Goal: Task Accomplishment & Management: Manage account settings

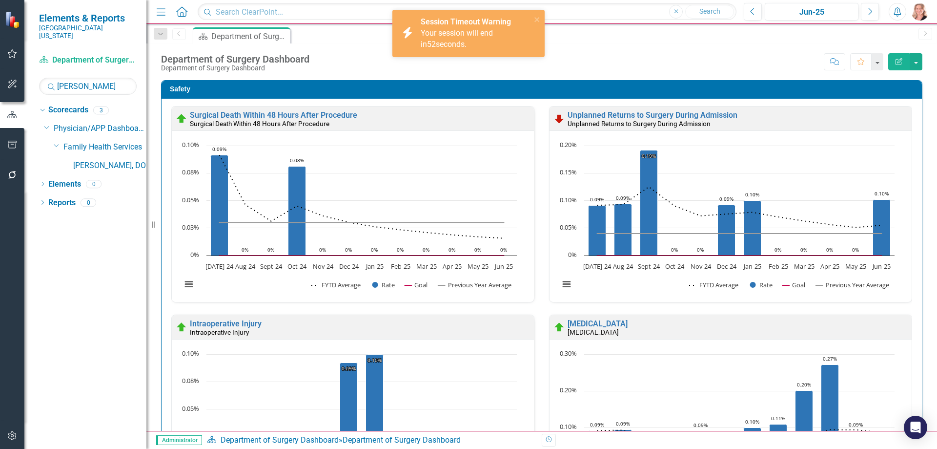
scroll to position [342, 0]
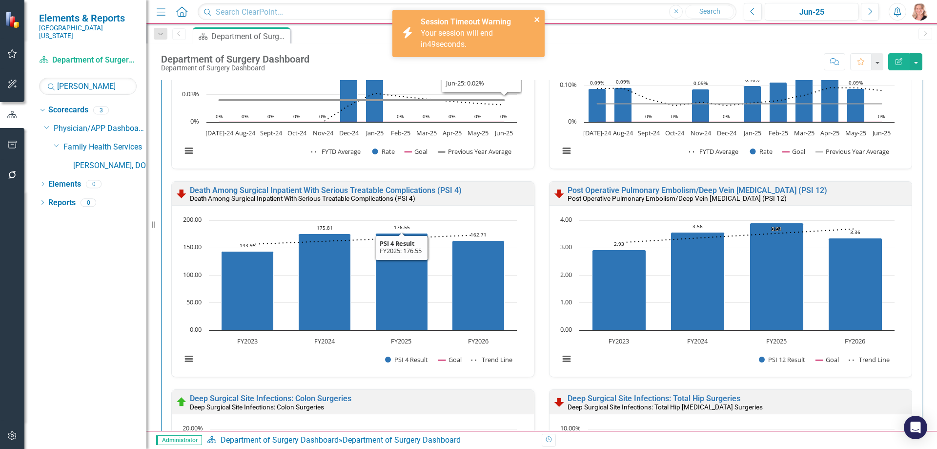
click at [537, 17] on icon "close" at bounding box center [537, 20] width 7 height 8
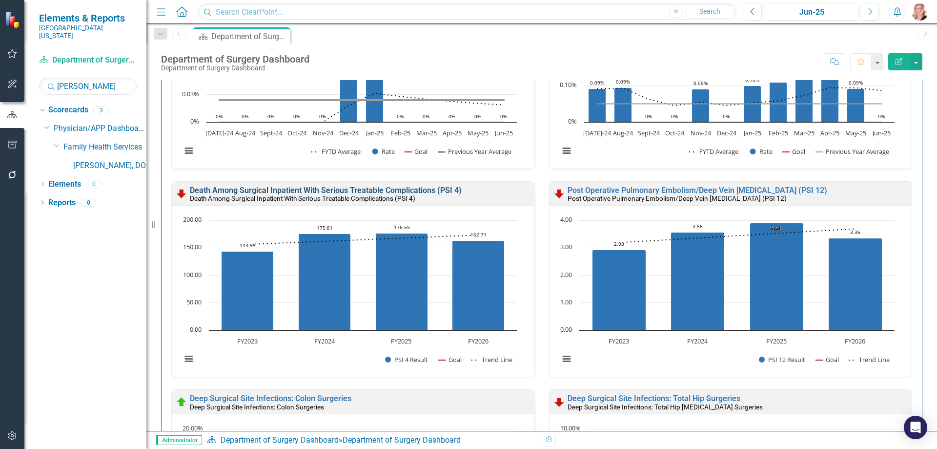
click at [420, 188] on link "Death Among Surgical Inpatient With Serious Treatable Complications (PSI 4)" at bounding box center [326, 190] width 272 height 9
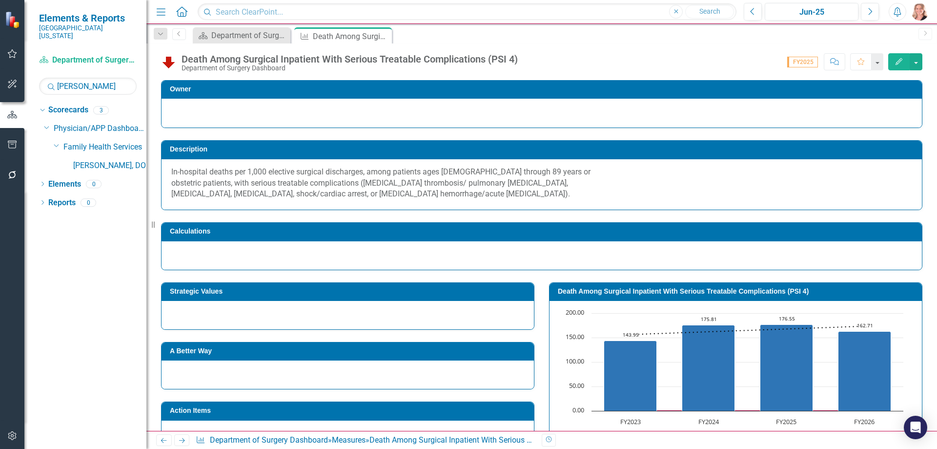
scroll to position [239, 0]
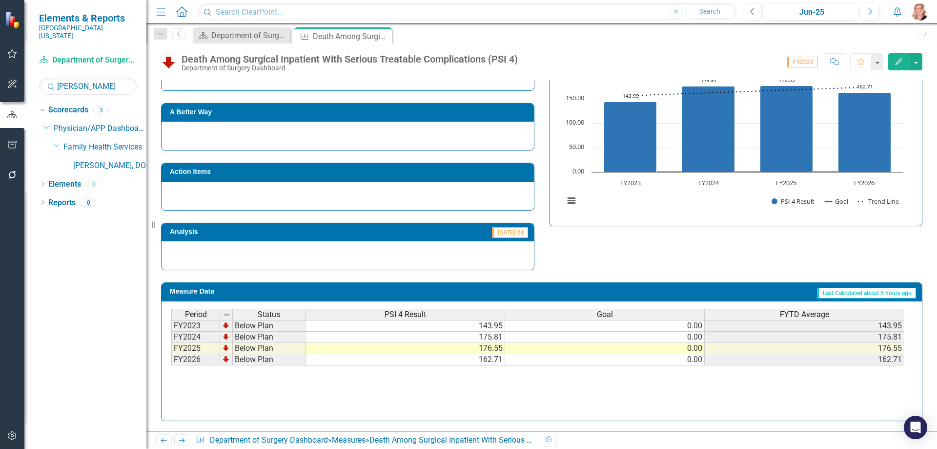
click at [484, 359] on td "162.71" at bounding box center [406, 359] width 200 height 11
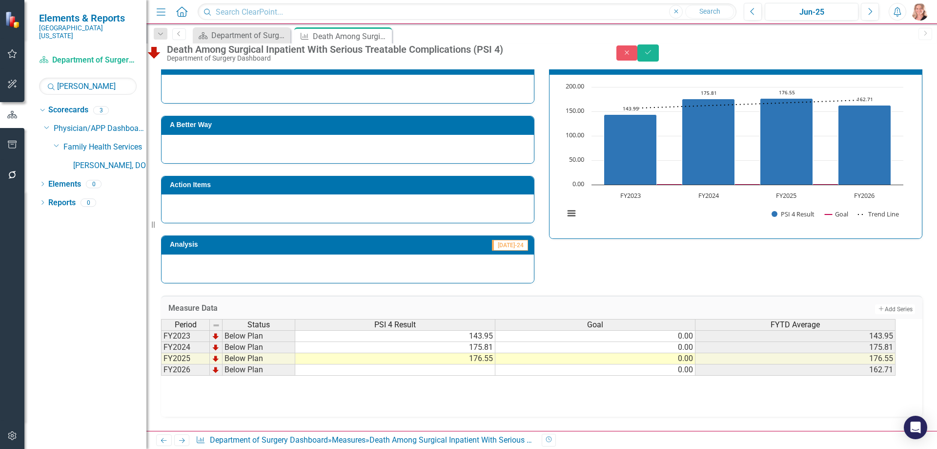
click at [722, 209] on rect "Interactive chart" at bounding box center [733, 155] width 349 height 146
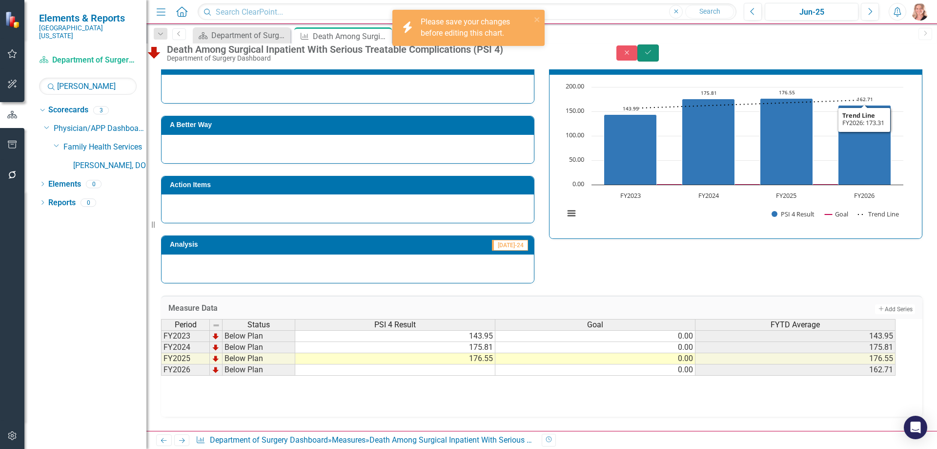
click at [659, 57] on button "Save" at bounding box center [648, 52] width 21 height 17
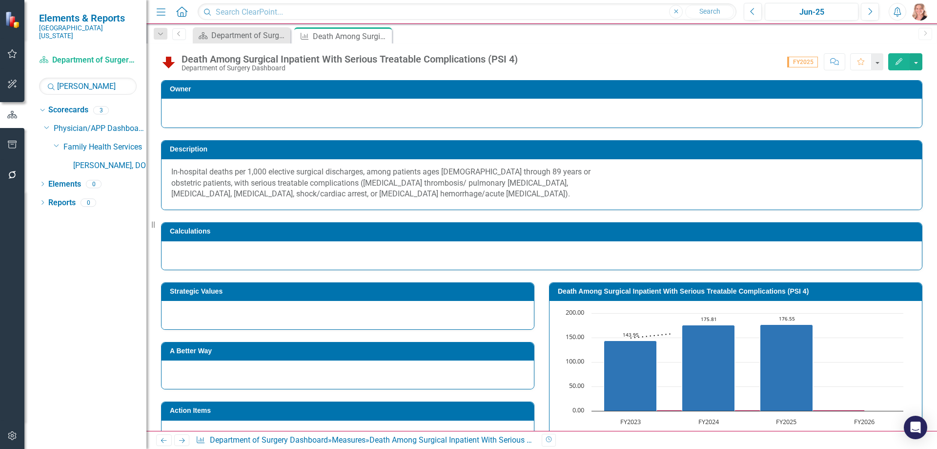
scroll to position [195, 0]
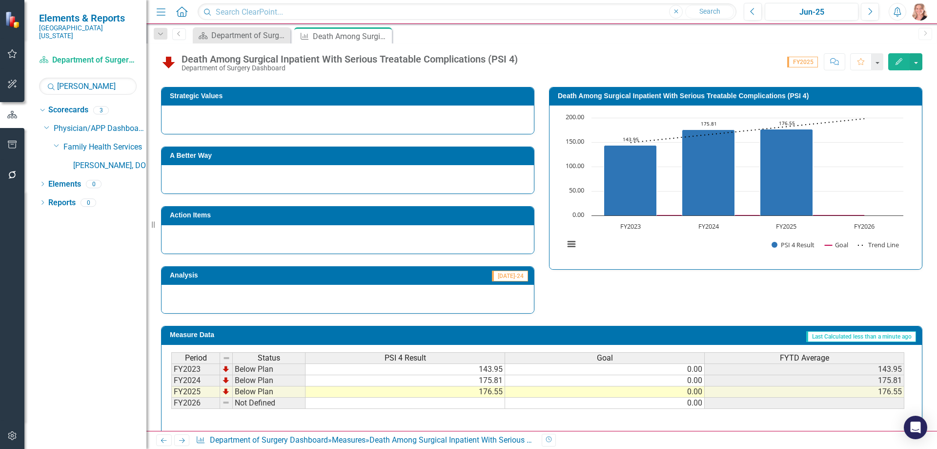
click at [712, 249] on rect "Interactive chart" at bounding box center [733, 186] width 349 height 146
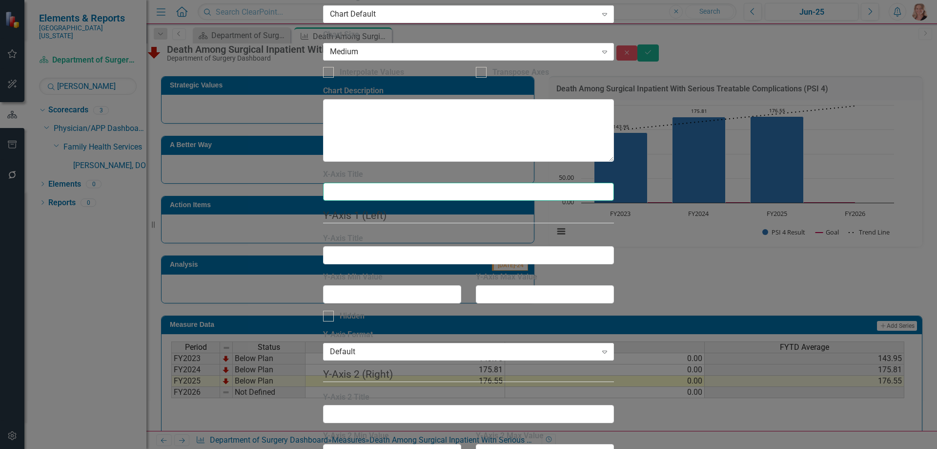
click at [384, 183] on input "X-Axis Title" at bounding box center [468, 192] width 291 height 18
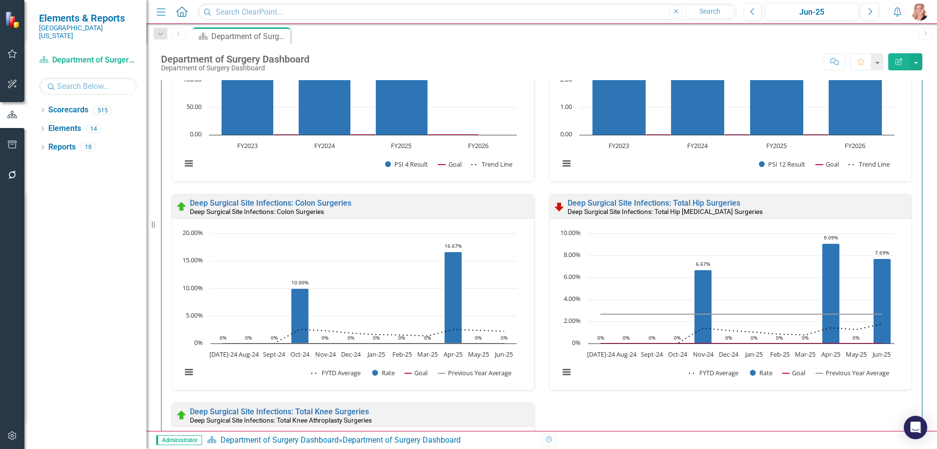
scroll to position [391, 0]
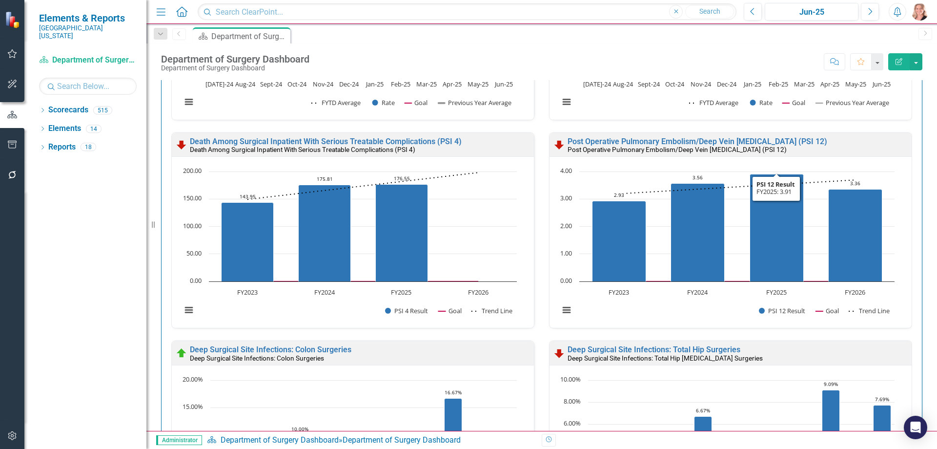
click at [315, 310] on rect "Interactive chart" at bounding box center [349, 245] width 345 height 159
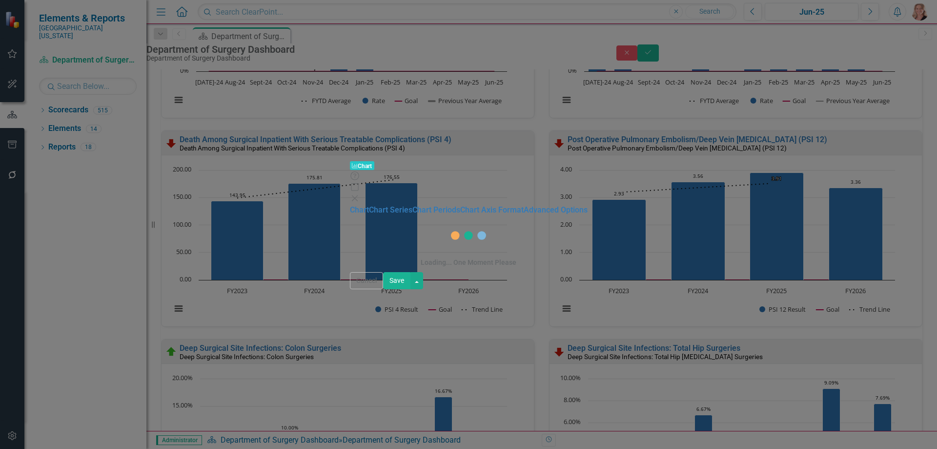
scroll to position [395, 0]
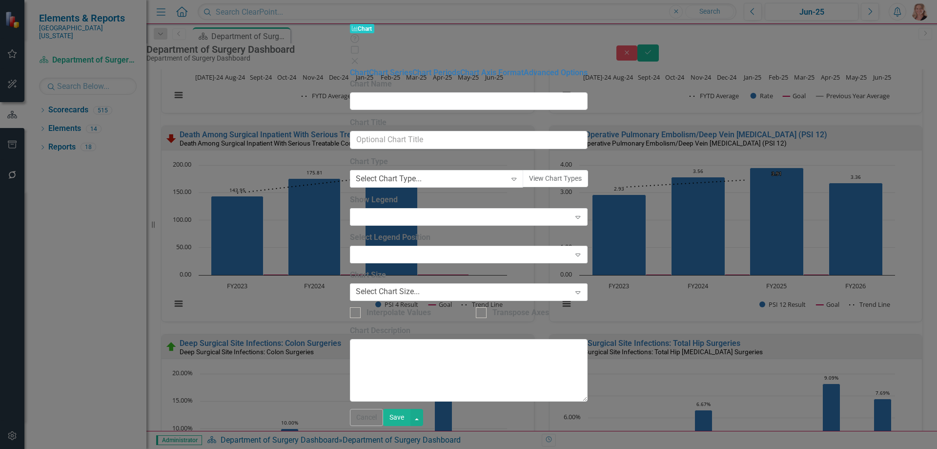
type input "Death Among Surgical Inpatient With Serious Treatable Complications (PSI 4)"
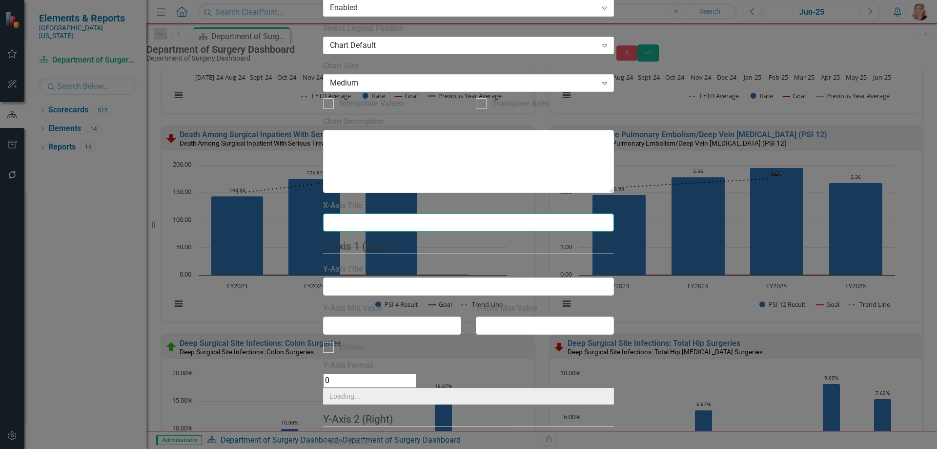
click at [413, 213] on input "X-Axis Title" at bounding box center [468, 222] width 291 height 18
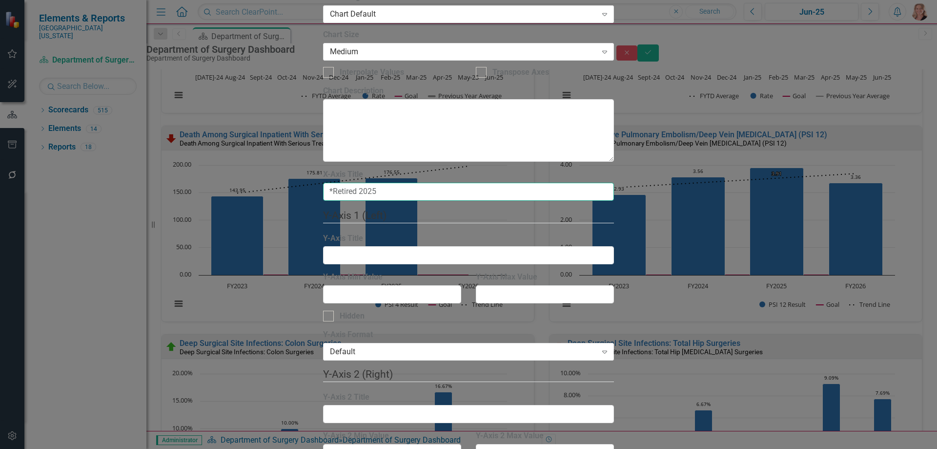
type input "*Retired 2025"
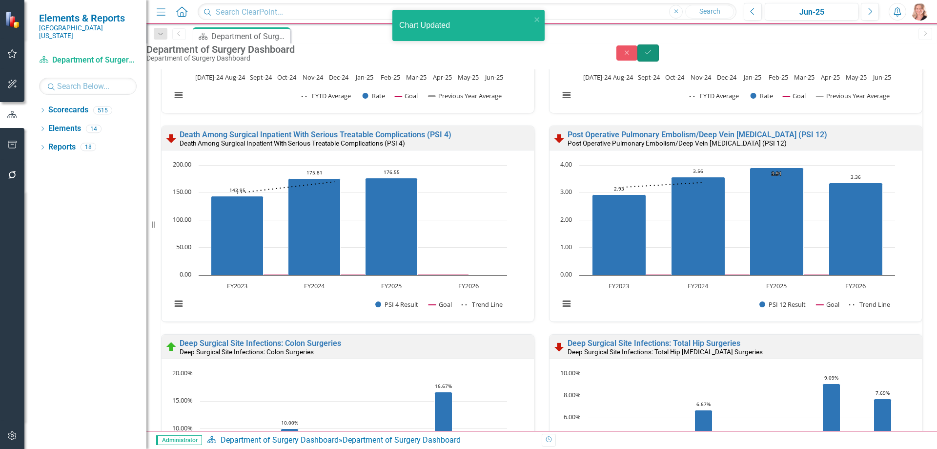
click at [653, 56] on icon "Save" at bounding box center [648, 52] width 9 height 7
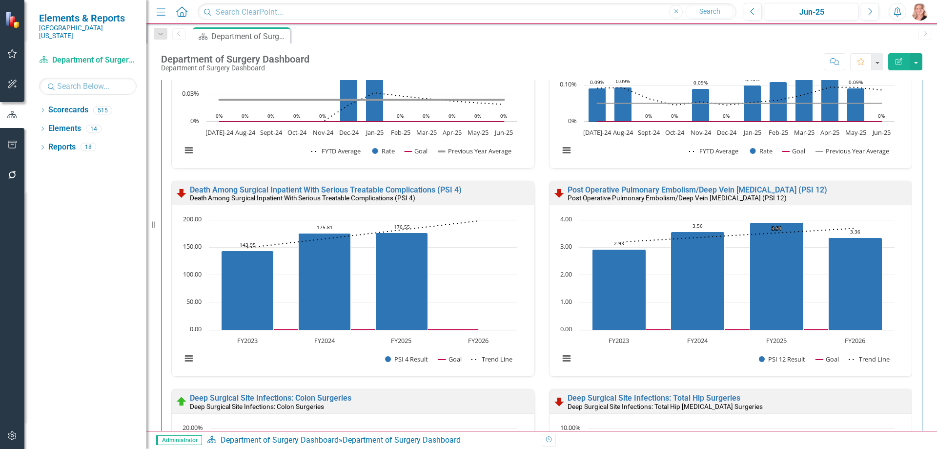
scroll to position [391, 0]
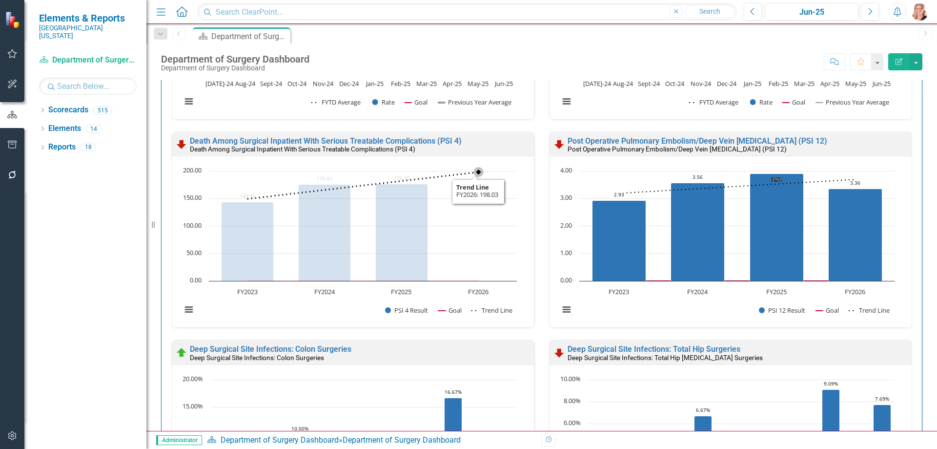
click at [475, 217] on rect "Interactive chart" at bounding box center [349, 245] width 345 height 159
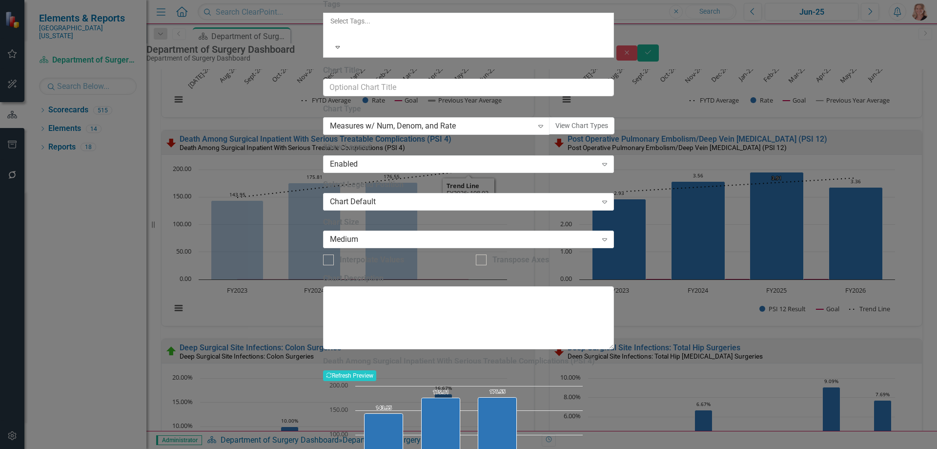
scroll to position [395, 0]
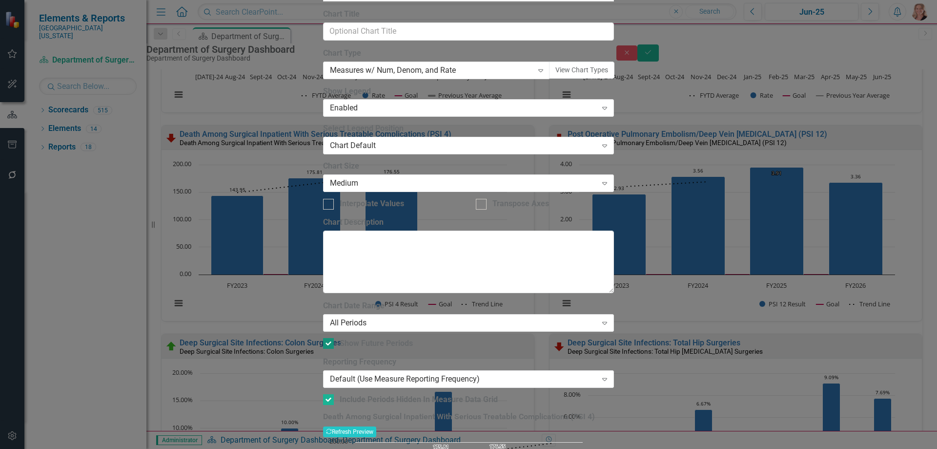
click at [334, 338] on div at bounding box center [328, 343] width 11 height 11
click at [330, 338] on input "Show Future Periods" at bounding box center [326, 341] width 6 height 6
checkbox input "false"
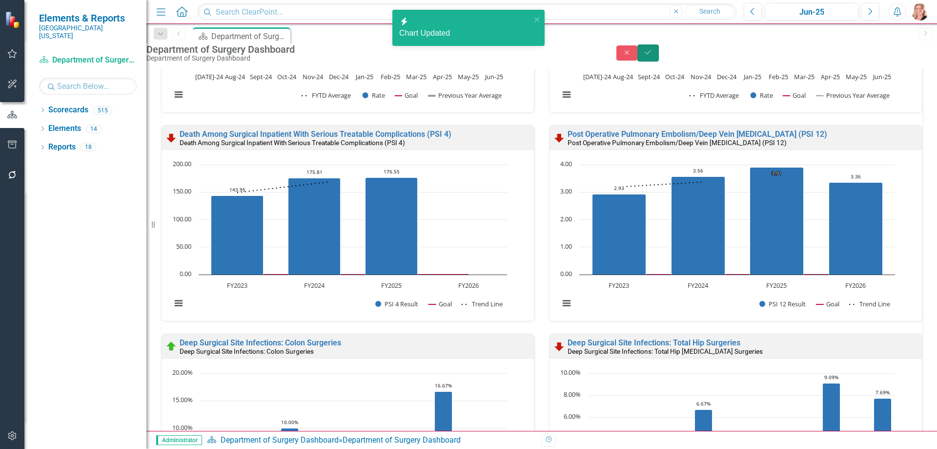
click at [653, 56] on icon "Save" at bounding box center [648, 52] width 9 height 7
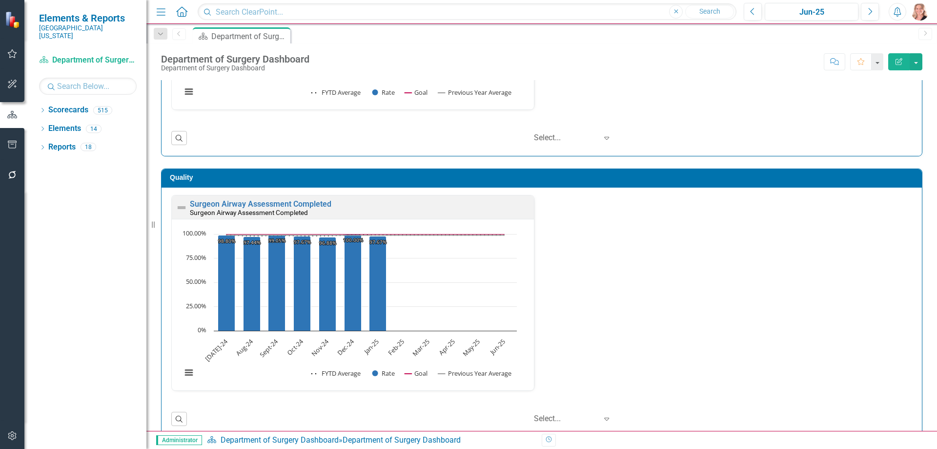
scroll to position [1074, 0]
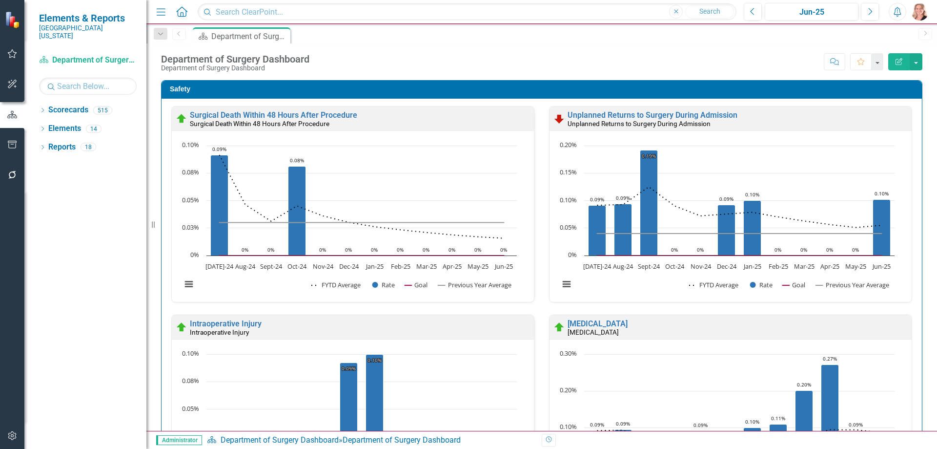
scroll to position [1074, 0]
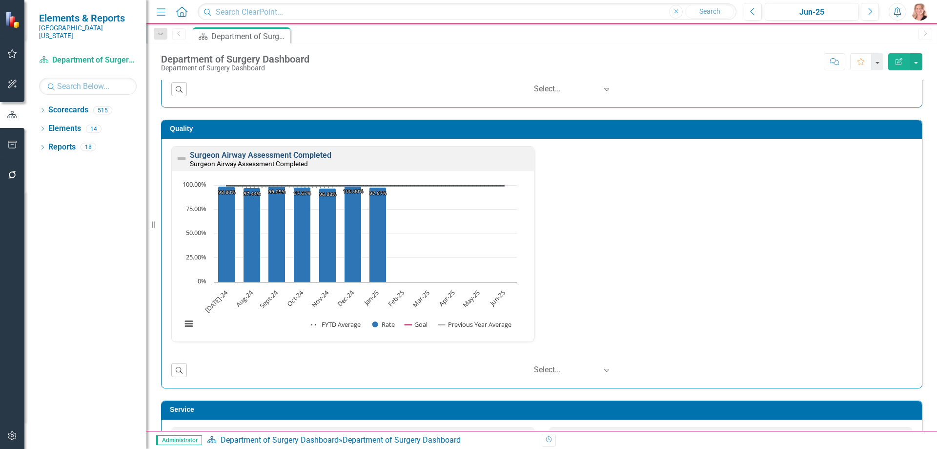
click at [283, 151] on link "Surgeon Airway Assessment Completed" at bounding box center [261, 154] width 142 height 9
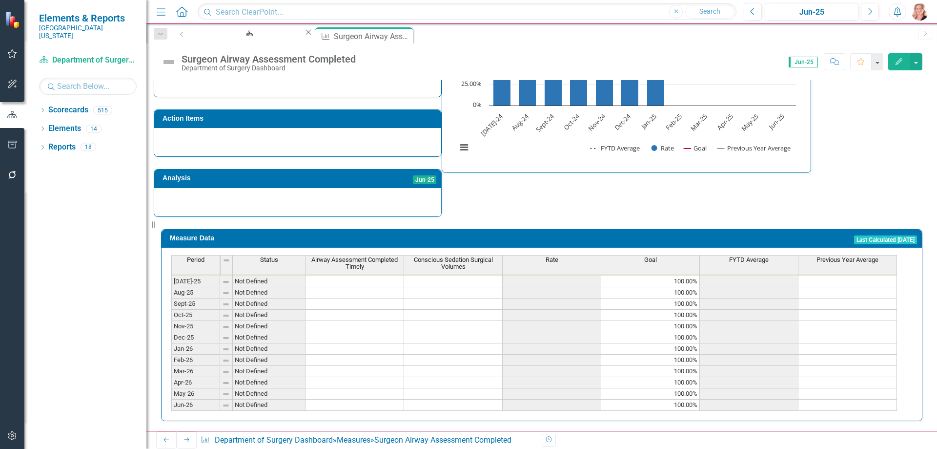
scroll to position [355, 0]
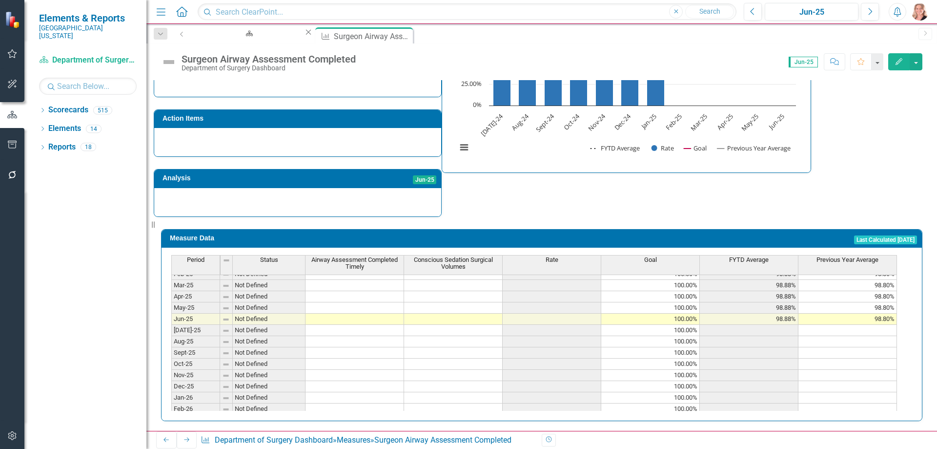
click at [349, 314] on tbody "Jun-24 Below Plan 83.00 85.00 97.65% 100.00% 98.28% 98.00% [DATE]-24 Below Plan…" at bounding box center [534, 318] width 726 height 281
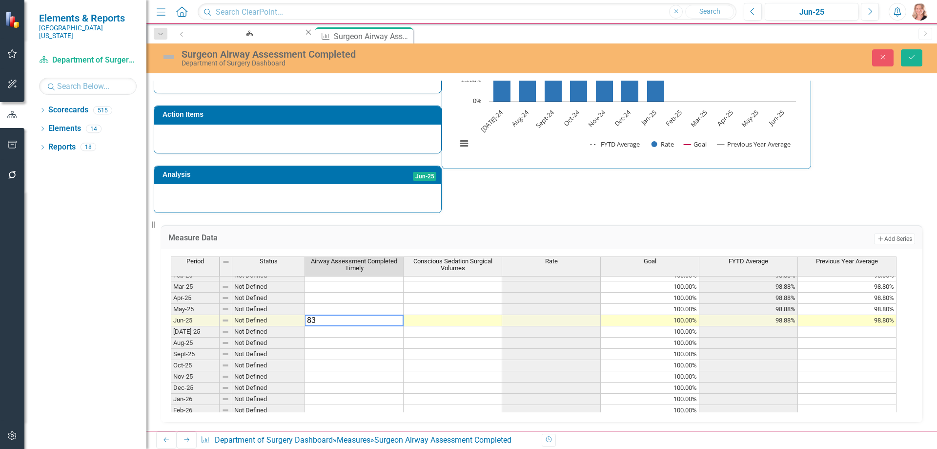
type textarea "838"
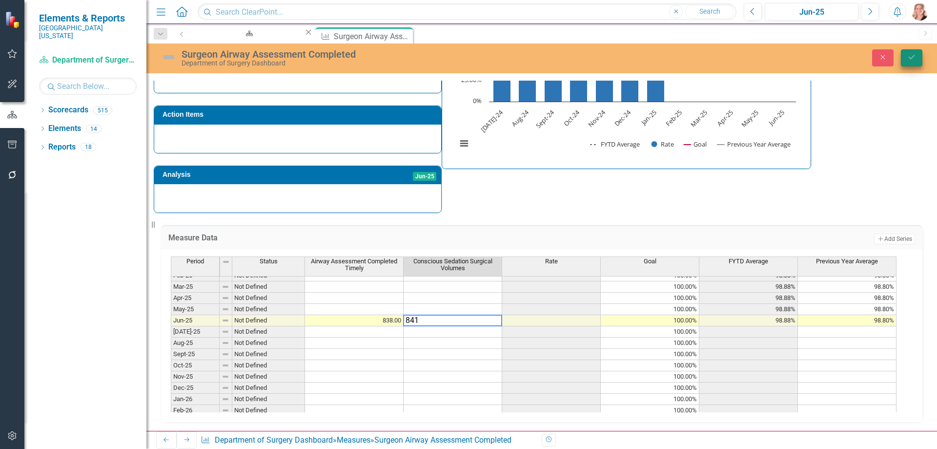
type textarea "841"
click at [916, 57] on button "Save" at bounding box center [911, 57] width 21 height 17
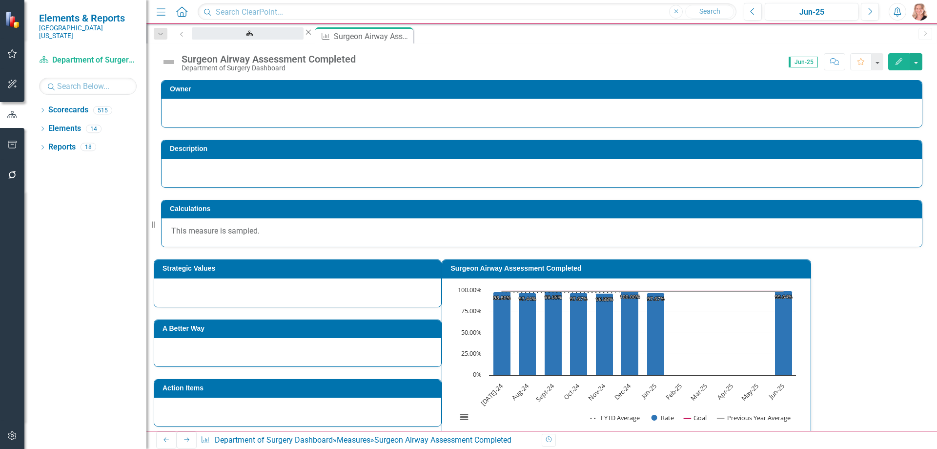
click at [239, 37] on div "Department of Surgery Dashboard" at bounding box center [248, 43] width 94 height 12
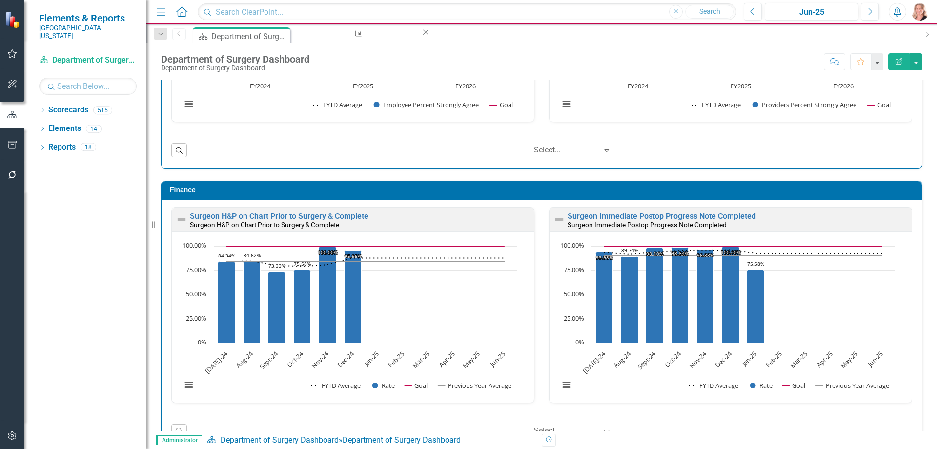
scroll to position [1883, 0]
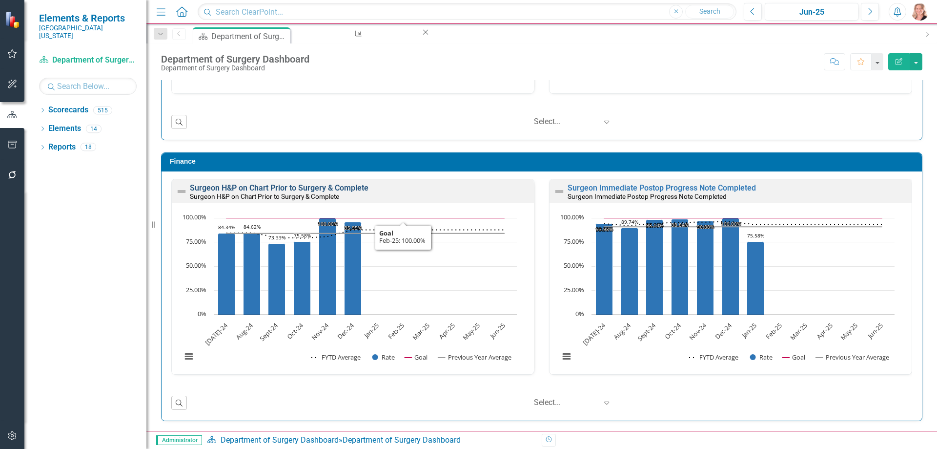
click at [347, 187] on link "Surgeon H&P on Chart Prior to Surgery & Complete" at bounding box center [279, 187] width 179 height 9
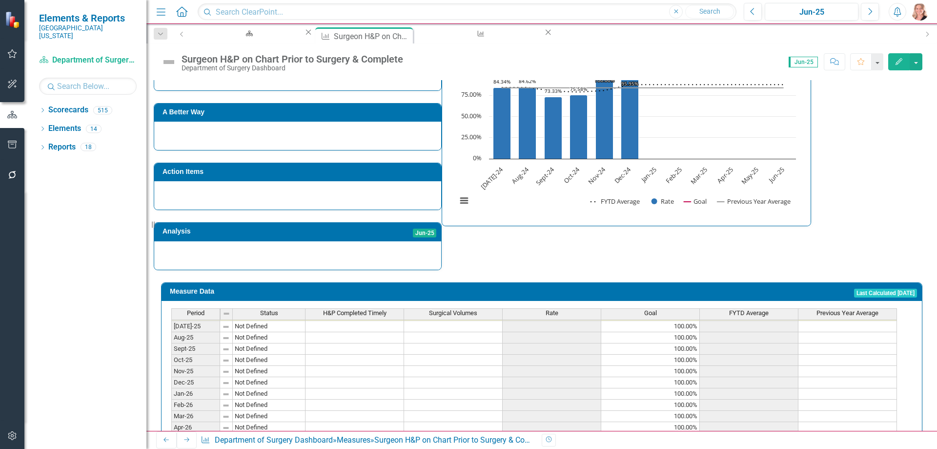
scroll to position [355, 0]
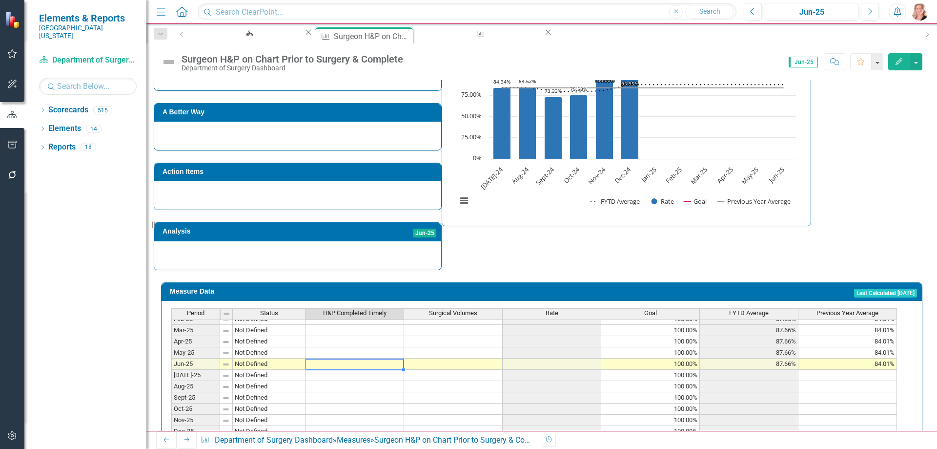
click at [369, 362] on tbody "Jun-24 Not Defined 62.00 85.00 72.94% 100.00% 84.01% 81.00% [DATE]-24 Not Defin…" at bounding box center [534, 363] width 726 height 281
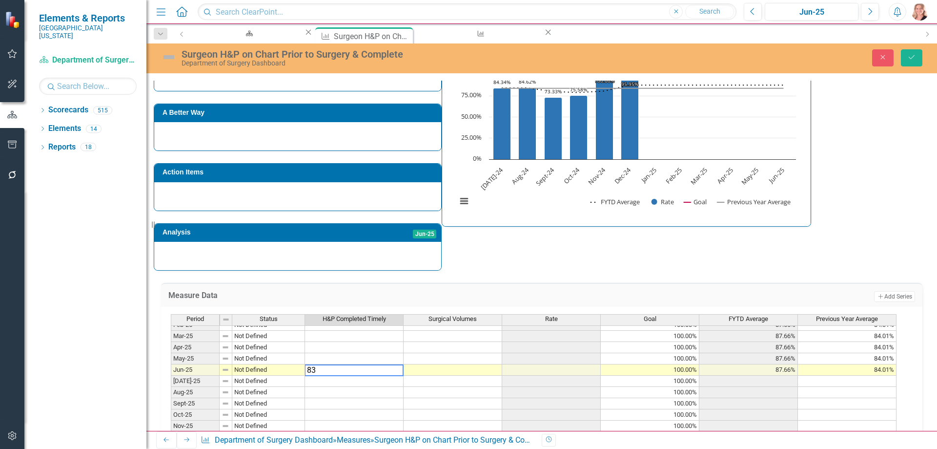
type textarea "833"
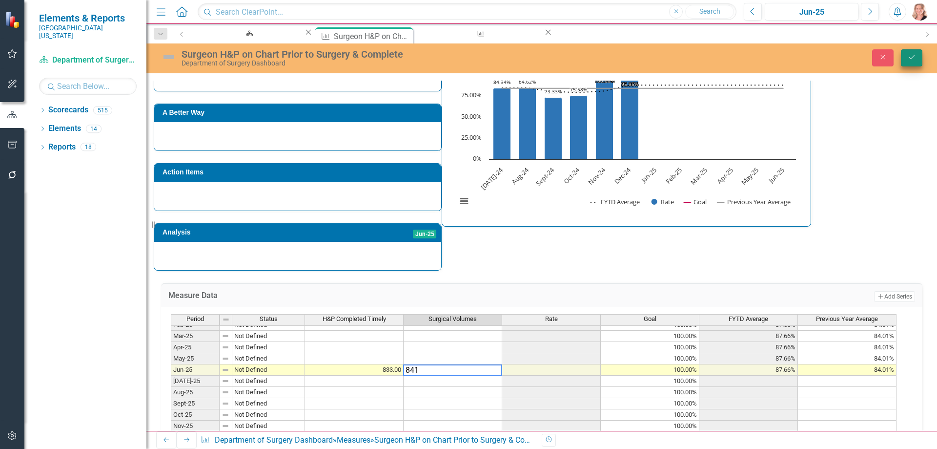
type textarea "841"
click at [913, 58] on icon "Save" at bounding box center [912, 57] width 9 height 7
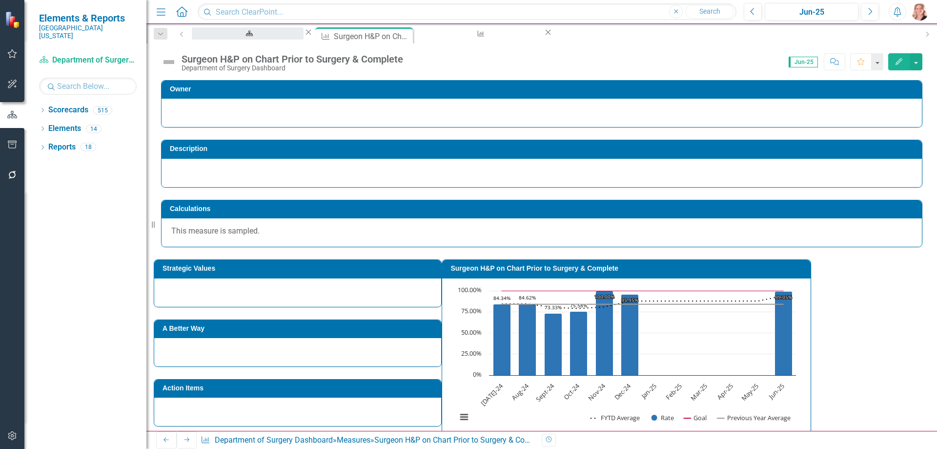
click at [228, 39] on div "Department of Surgery Dashboard" at bounding box center [248, 43] width 94 height 12
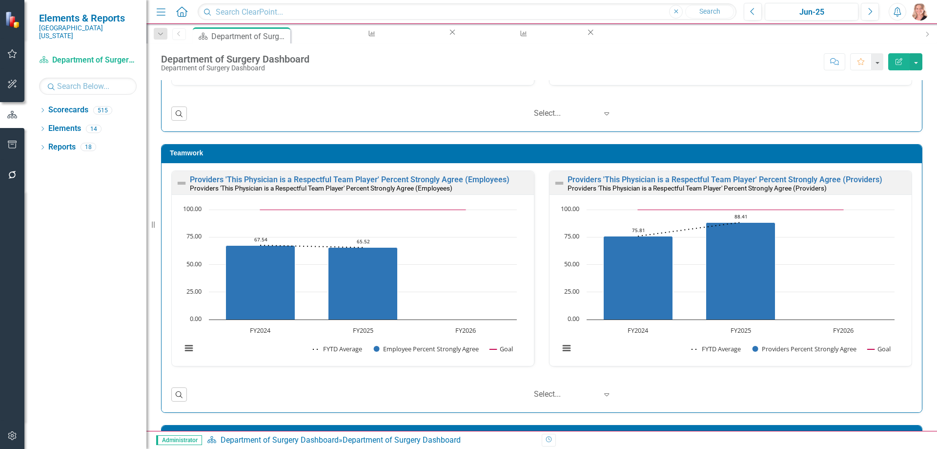
scroll to position [1883, 0]
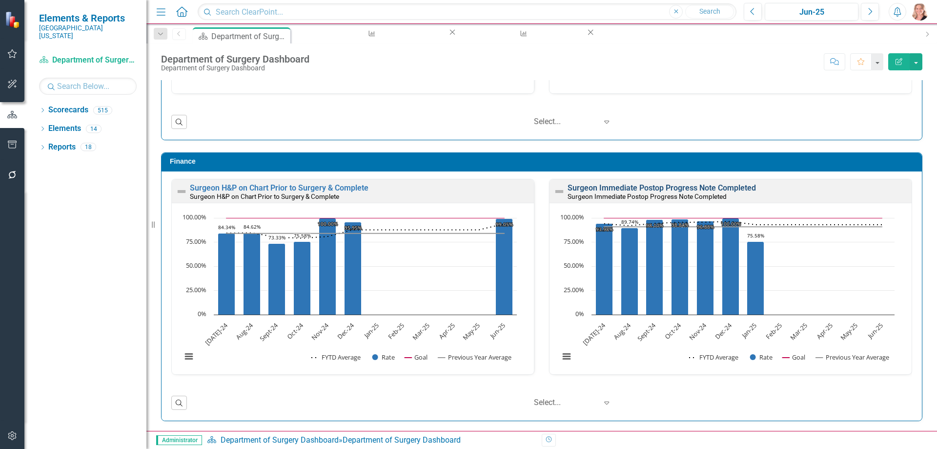
click at [722, 188] on link "Surgeon Immediate Postop Progress Note Completed" at bounding box center [662, 187] width 188 height 9
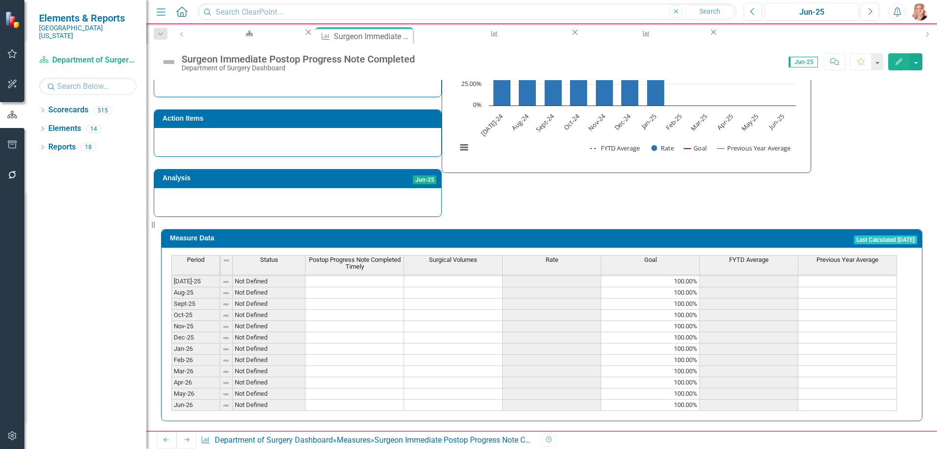
scroll to position [355, 0]
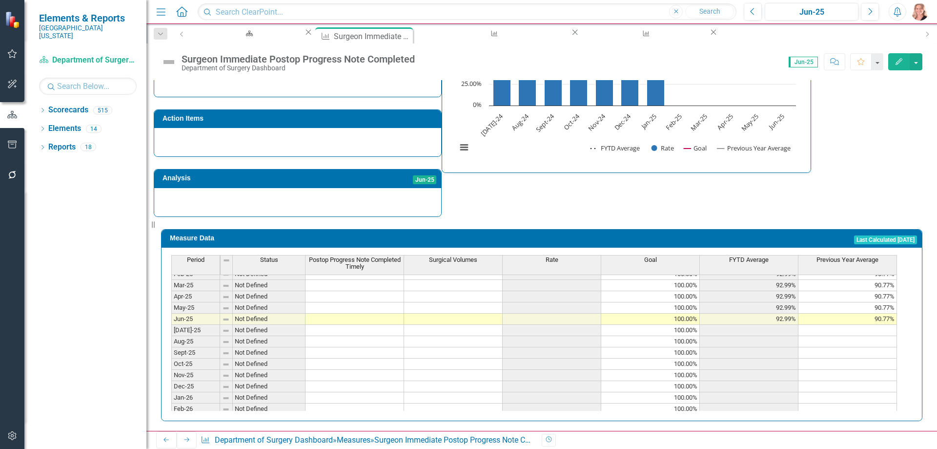
click at [385, 312] on tbody "Jun-24 Not Defined 82.00 85.00 96.47% 100.00% 90.77% 96.00% [DATE]-24 Not Defin…" at bounding box center [534, 318] width 726 height 281
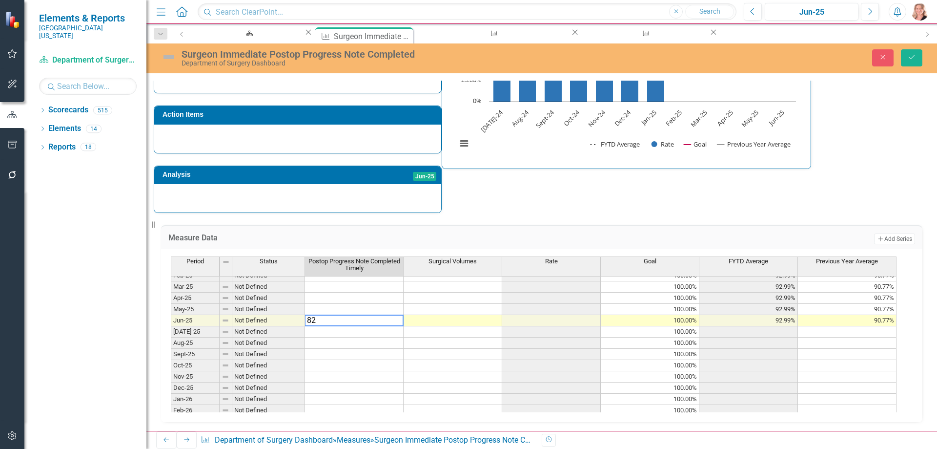
type textarea "820"
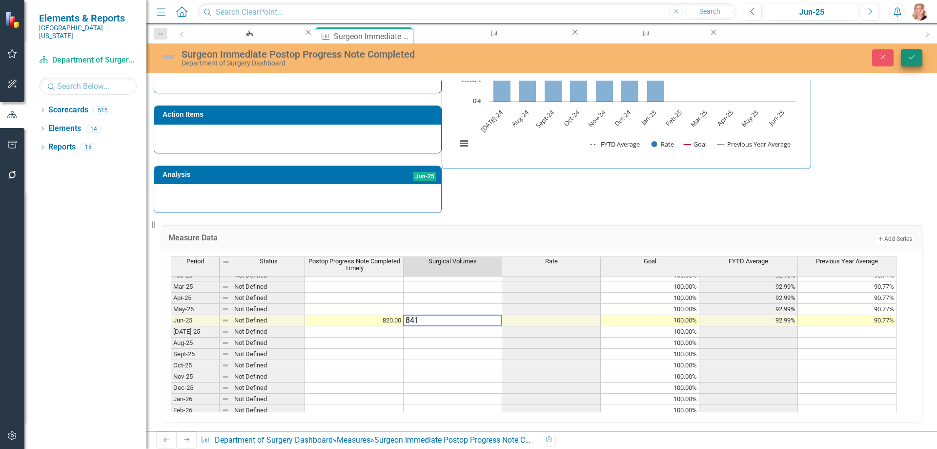
type textarea "841"
click at [909, 60] on icon "Save" at bounding box center [912, 57] width 9 height 7
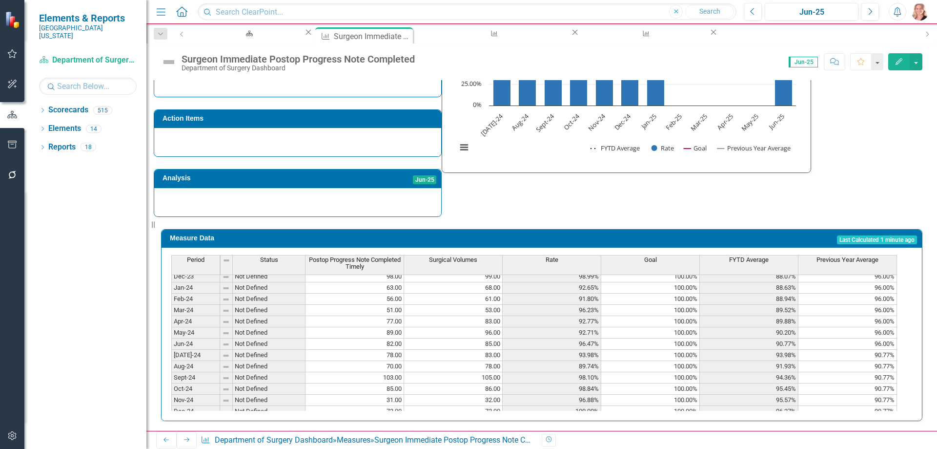
scroll to position [293, 0]
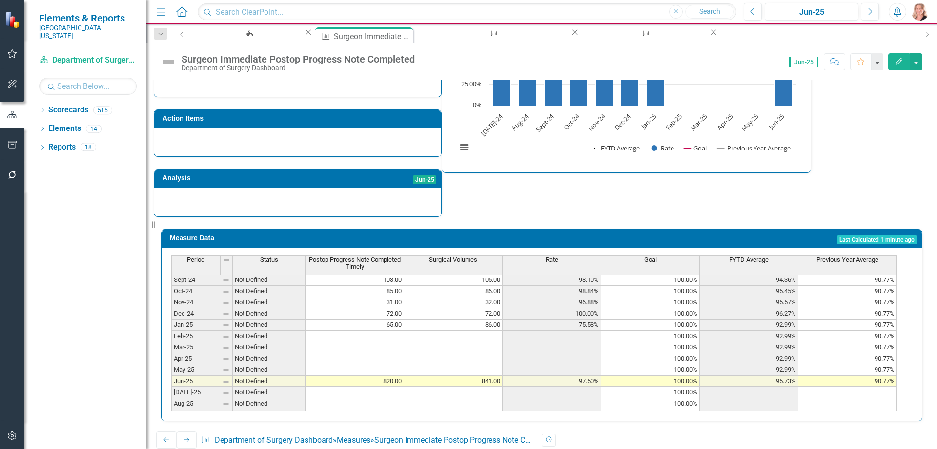
click at [368, 364] on td at bounding box center [355, 369] width 99 height 11
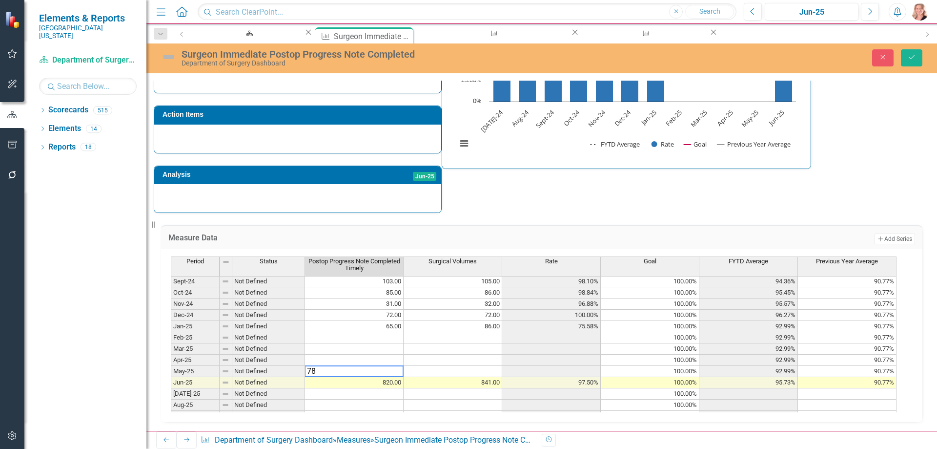
type textarea "786"
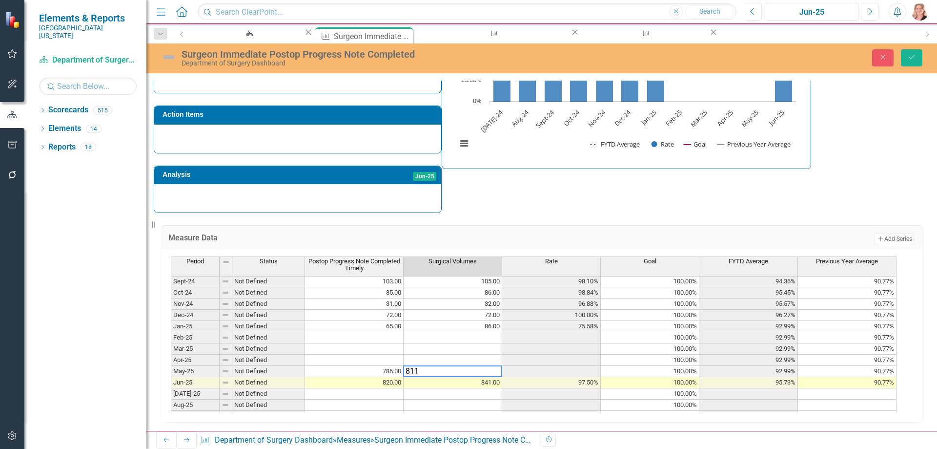
type textarea "811"
click at [906, 58] on button "Save" at bounding box center [911, 57] width 21 height 17
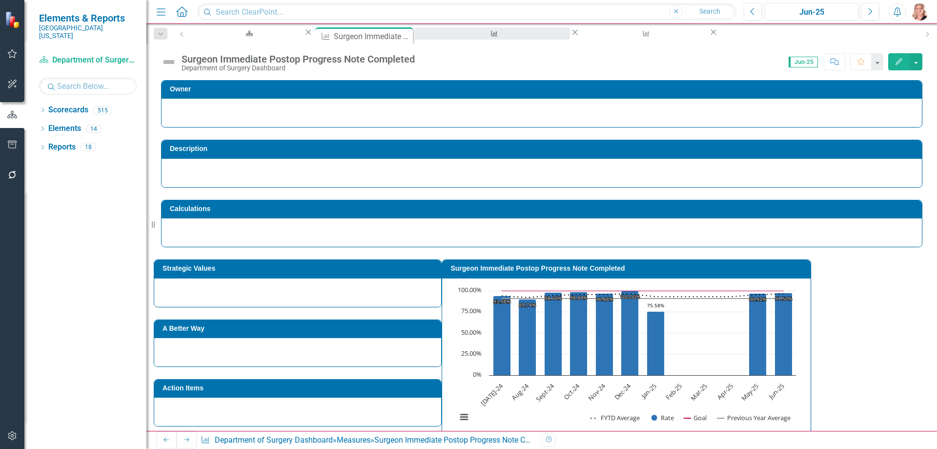
click at [445, 38] on div "Surgeon H&P on Chart Prior to Surgery & Complete" at bounding box center [493, 43] width 138 height 12
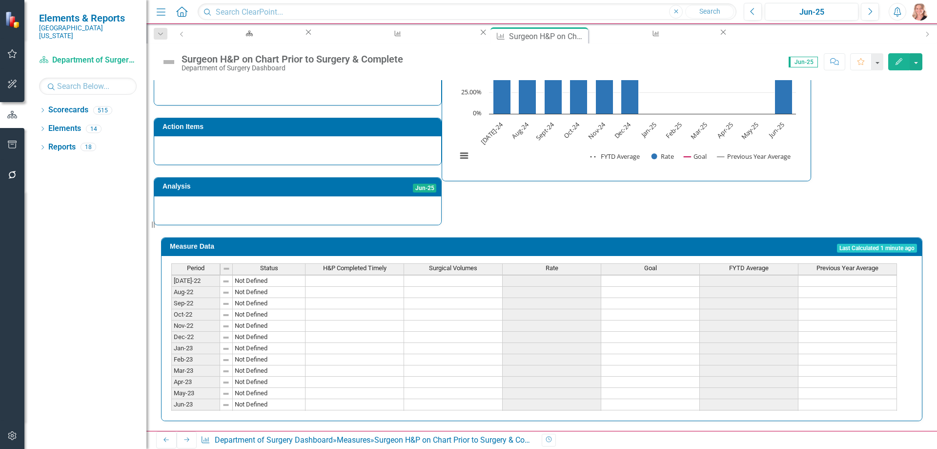
scroll to position [342, 0]
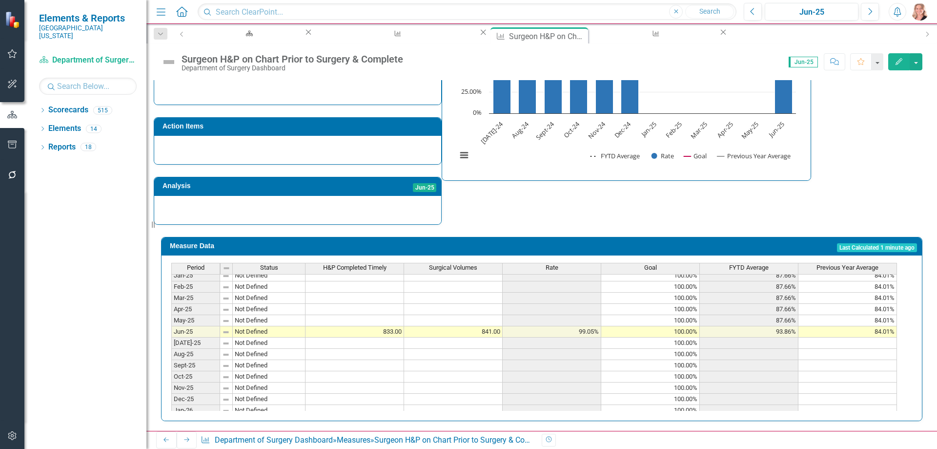
click at [362, 321] on td at bounding box center [355, 320] width 99 height 11
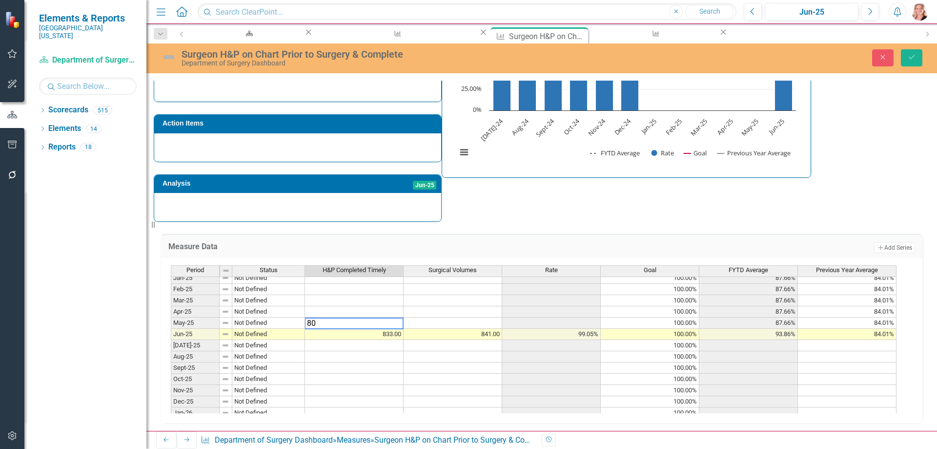
type textarea "801"
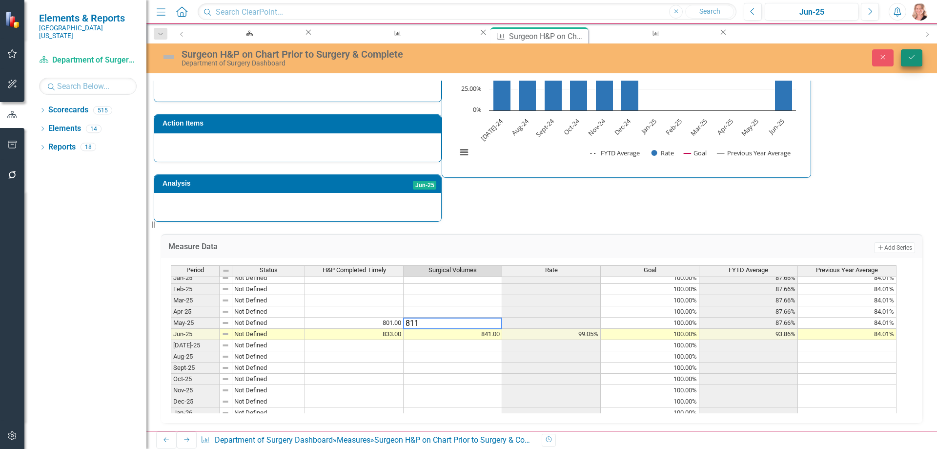
type textarea "811"
click at [912, 57] on icon "Save" at bounding box center [912, 57] width 9 height 7
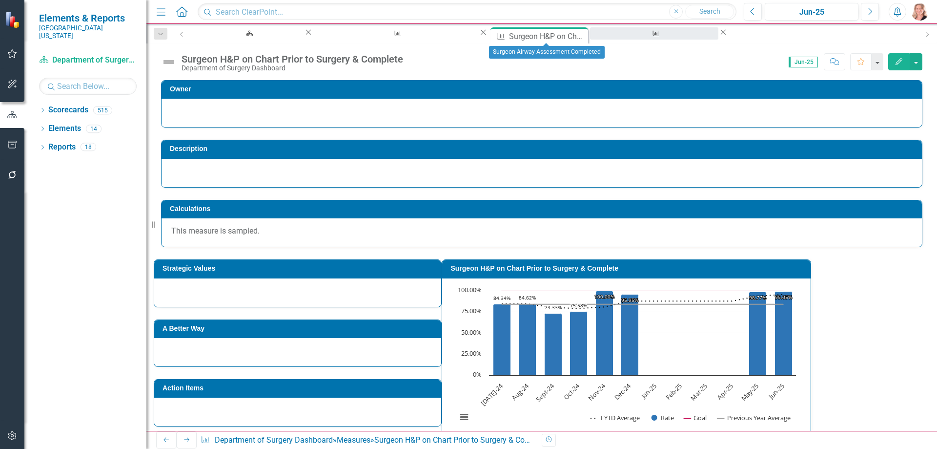
click at [599, 37] on div "Surgeon Airway Assessment Completed" at bounding box center [654, 43] width 111 height 12
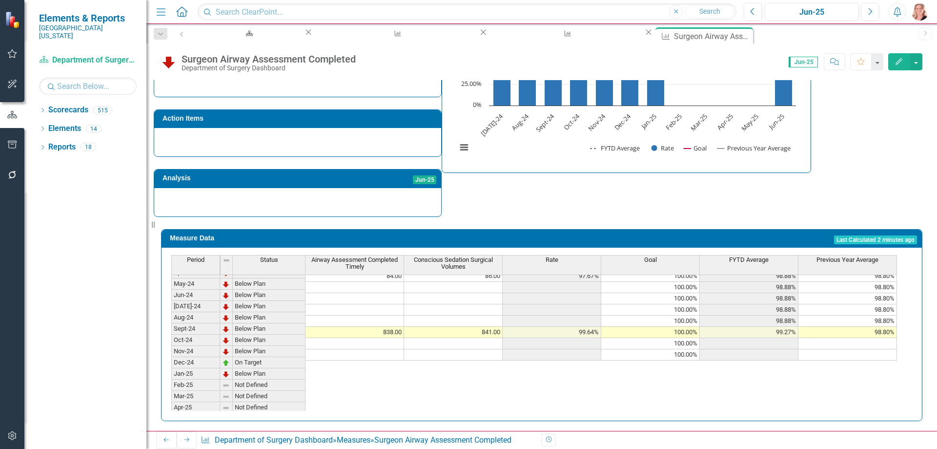
scroll to position [342, 0]
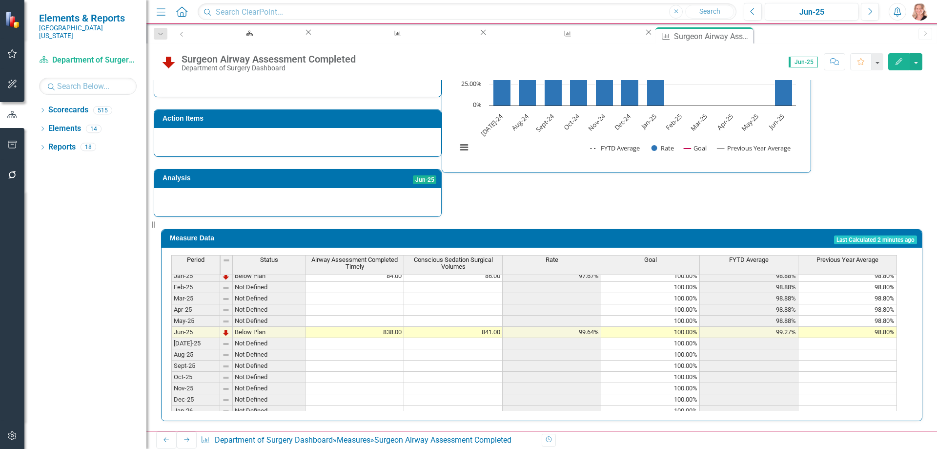
click at [373, 318] on tbody "Nov-23 Below Plan 74.00 75.00 98.67% 100.00% 98.45% 98.00% Dec-23 Below Plan 97…" at bounding box center [534, 293] width 726 height 360
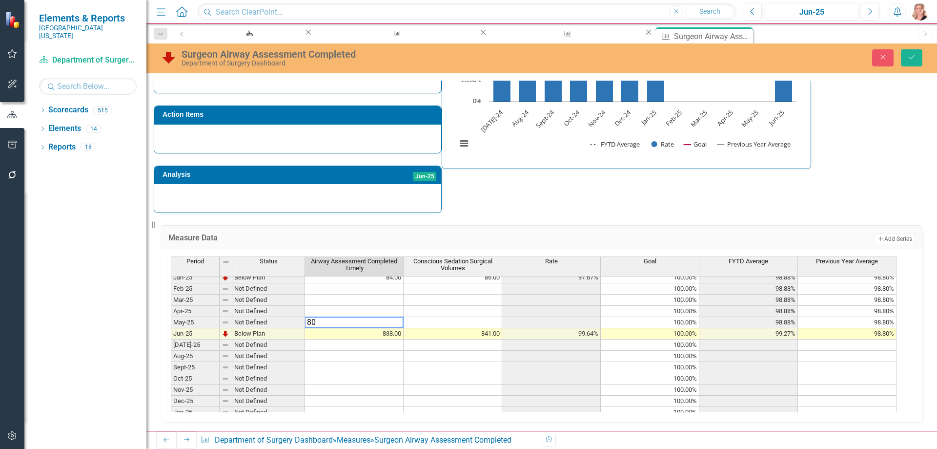
type textarea "808"
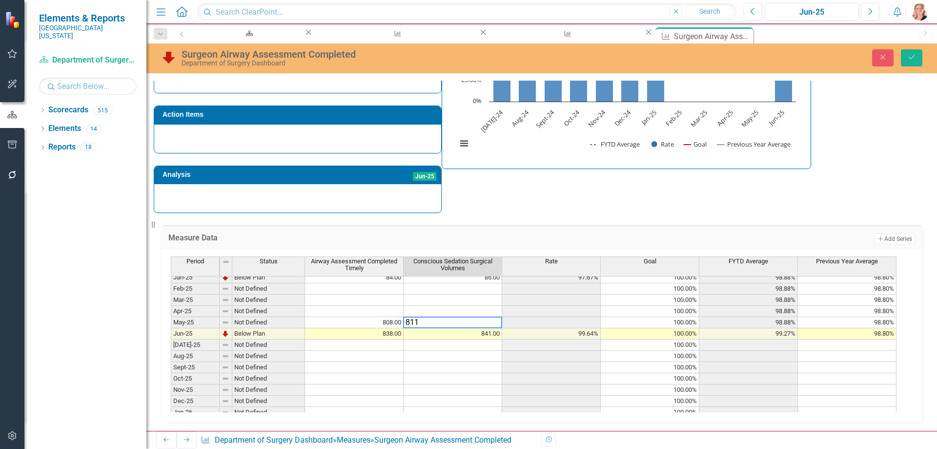
type textarea "811"
click at [908, 59] on icon "Save" at bounding box center [912, 57] width 9 height 7
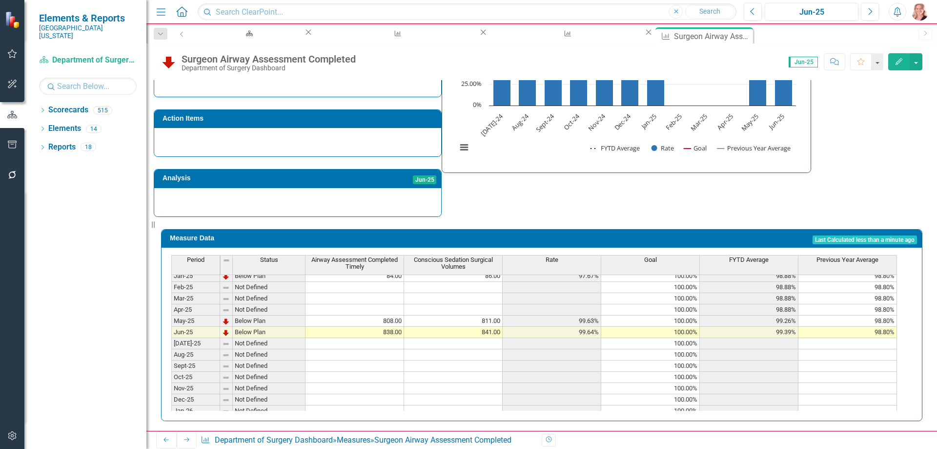
click at [368, 305] on td at bounding box center [355, 309] width 99 height 11
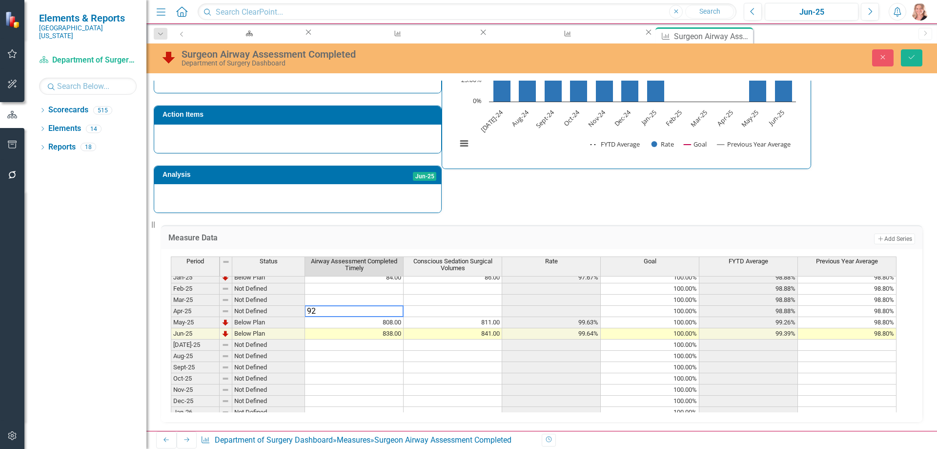
type textarea "920"
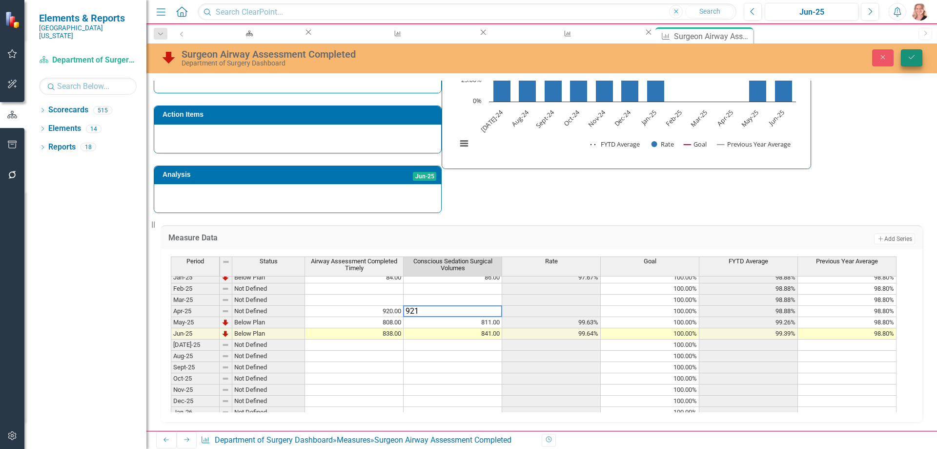
type textarea "921"
click at [911, 62] on button "Save" at bounding box center [911, 57] width 21 height 17
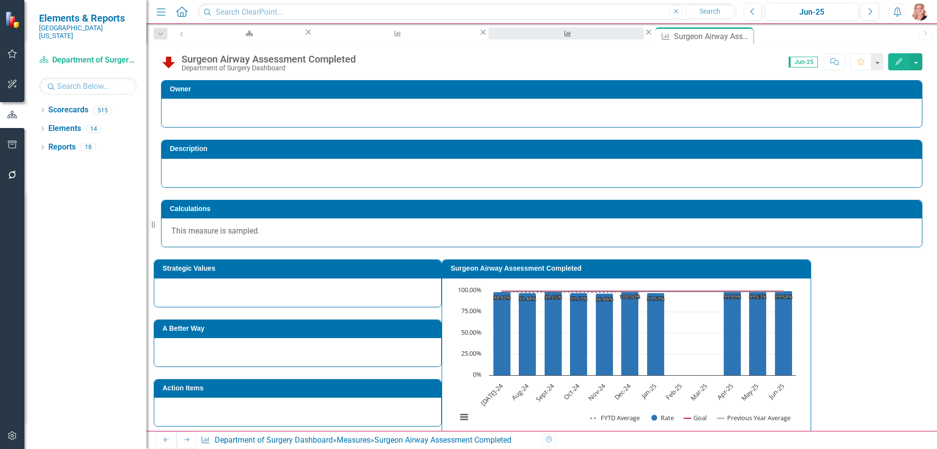
click at [497, 39] on div "Surgeon H&P on Chart Prior to Surgery & Complete" at bounding box center [566, 43] width 138 height 12
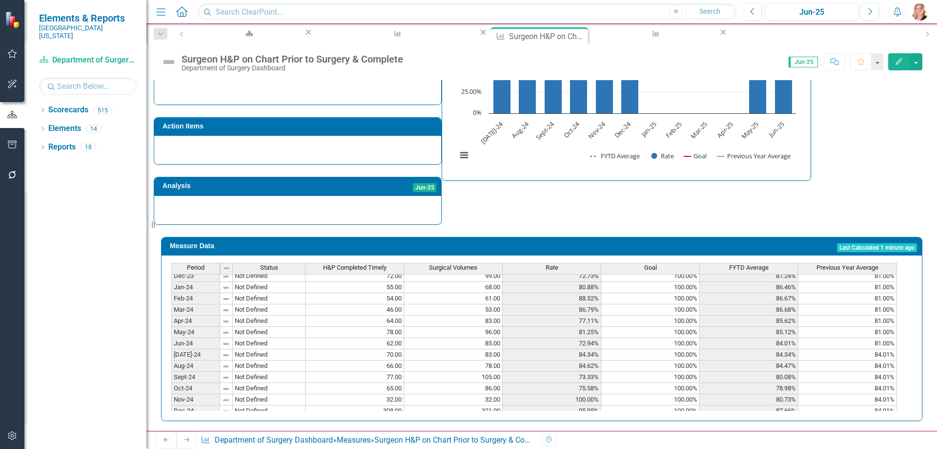
scroll to position [293, 0]
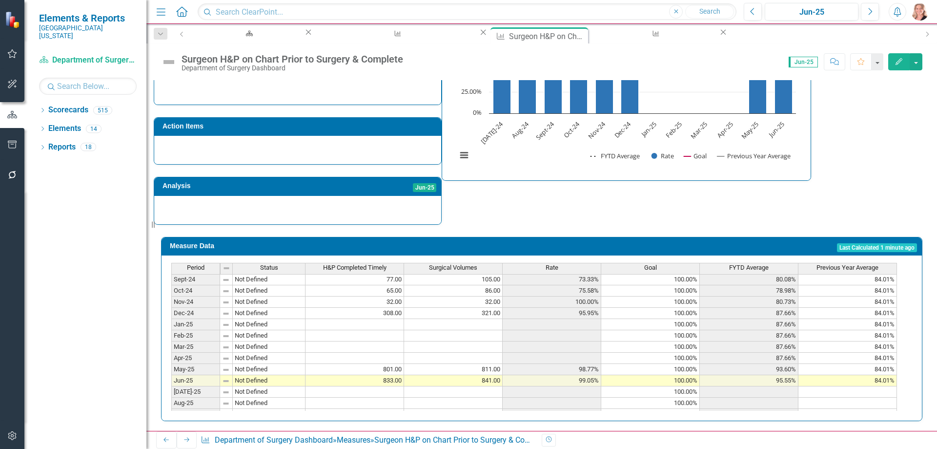
click at [377, 352] on td at bounding box center [355, 357] width 99 height 11
type textarea "9"
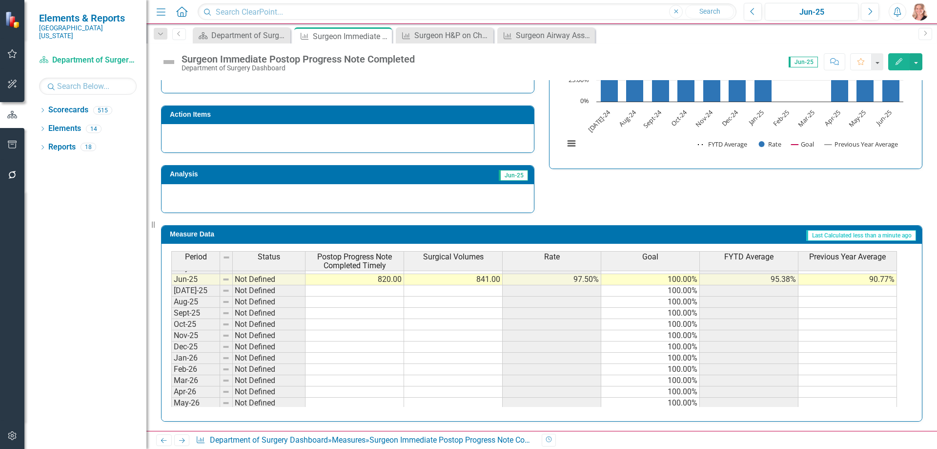
scroll to position [342, 0]
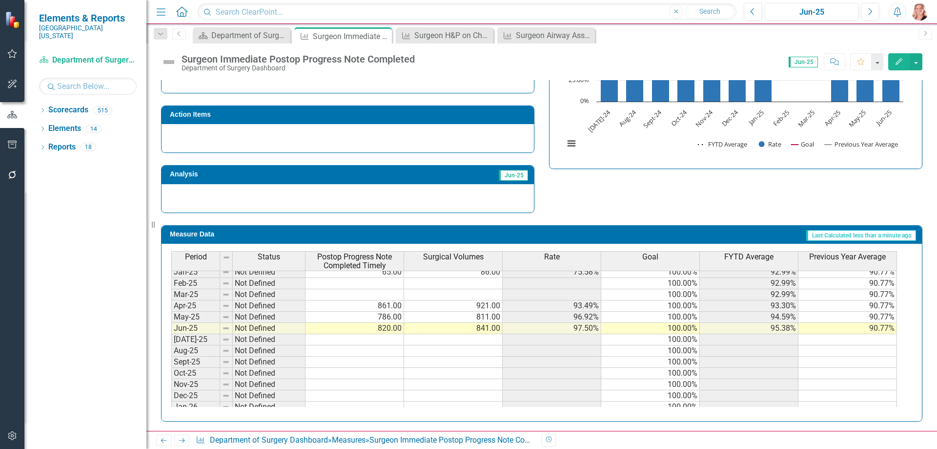
click at [381, 295] on tbody "Nov-23 Not Defined 68.00 75.00 90.67% 100.00% 85.27% 96.00% Dec-23 Not Defined …" at bounding box center [534, 289] width 726 height 360
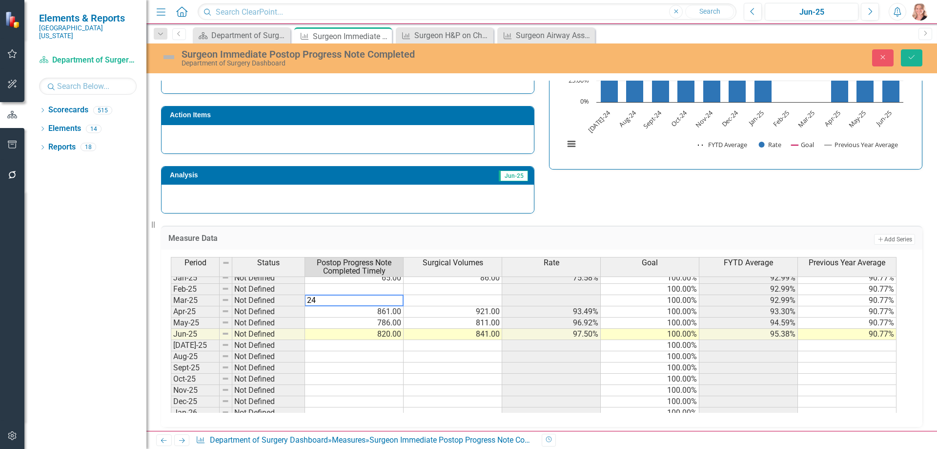
type textarea "242"
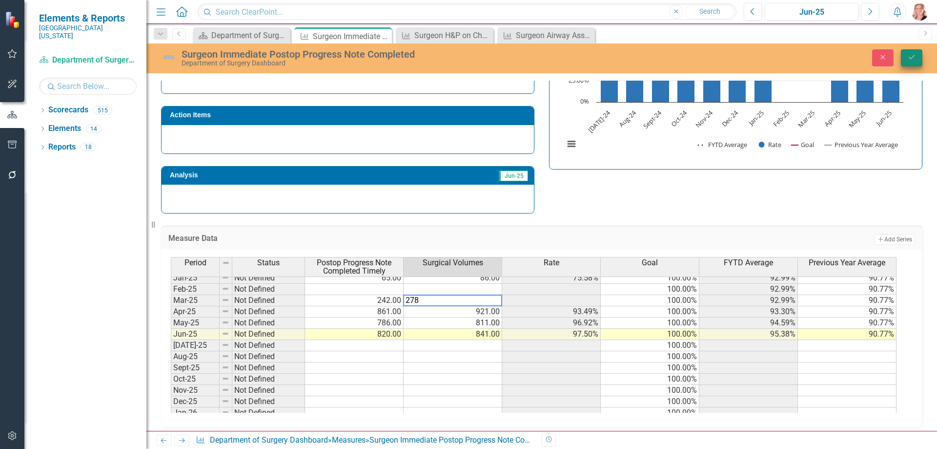
type textarea "278"
click at [909, 53] on button "Save" at bounding box center [911, 57] width 21 height 17
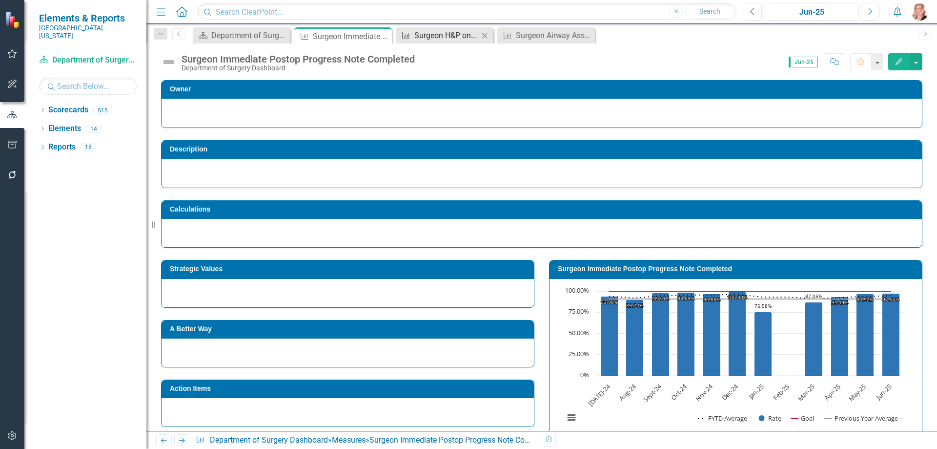
click at [449, 34] on div "Surgeon H&P on Chart Prior to Surgery & Complete" at bounding box center [446, 35] width 64 height 12
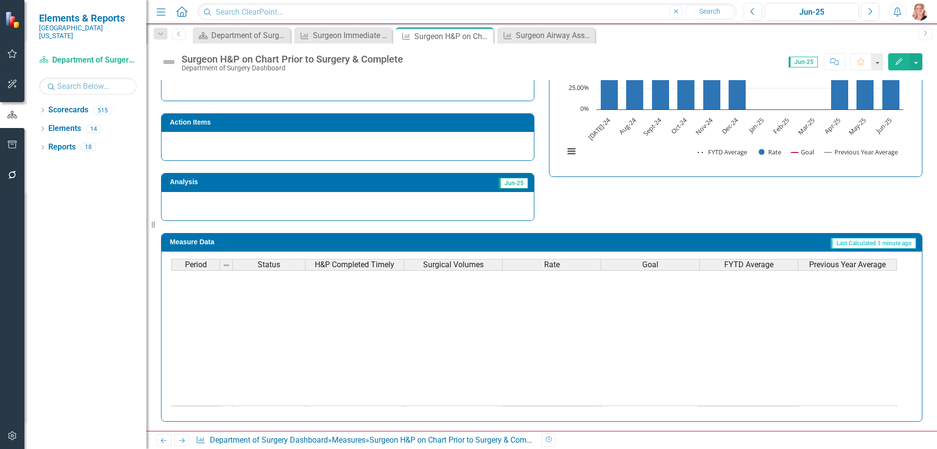
scroll to position [293, 0]
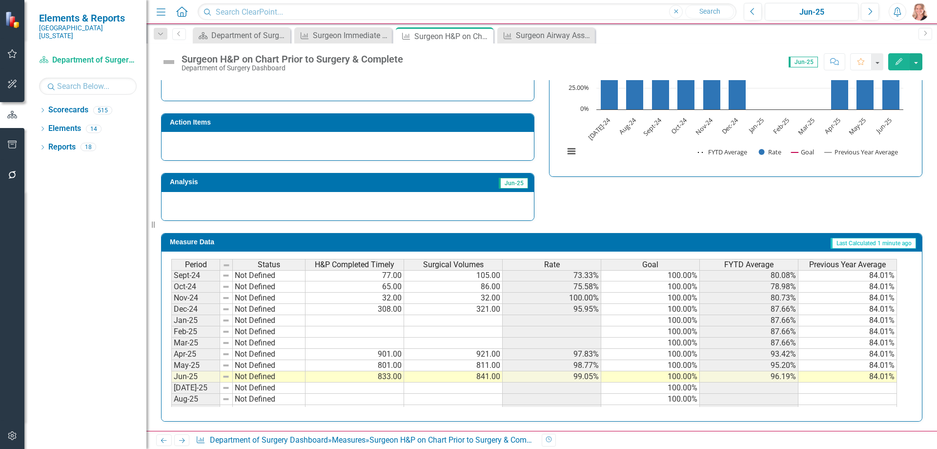
click at [360, 342] on tbody "Jul-23 Not Defined 73.00 74.00 98.65% 100.00% 98.65% 81.00% Aug-23 Not Defined …" at bounding box center [534, 286] width 726 height 349
click at [381, 345] on td at bounding box center [355, 342] width 99 height 11
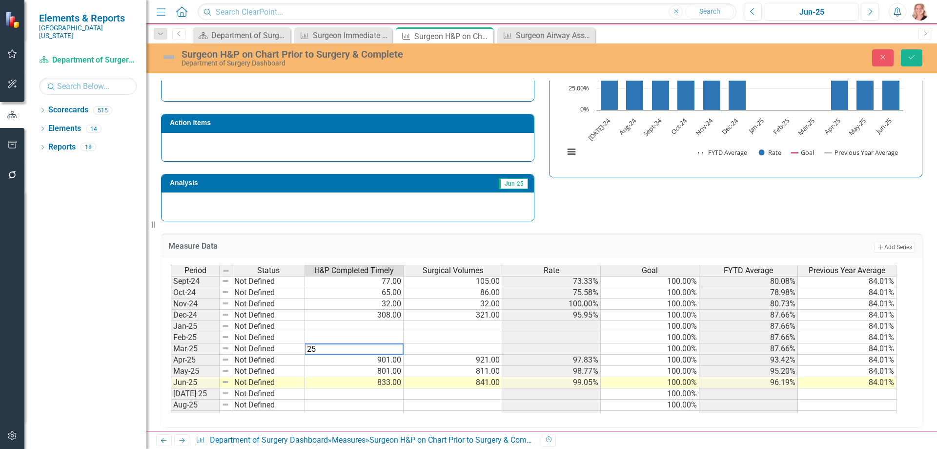
type textarea "252"
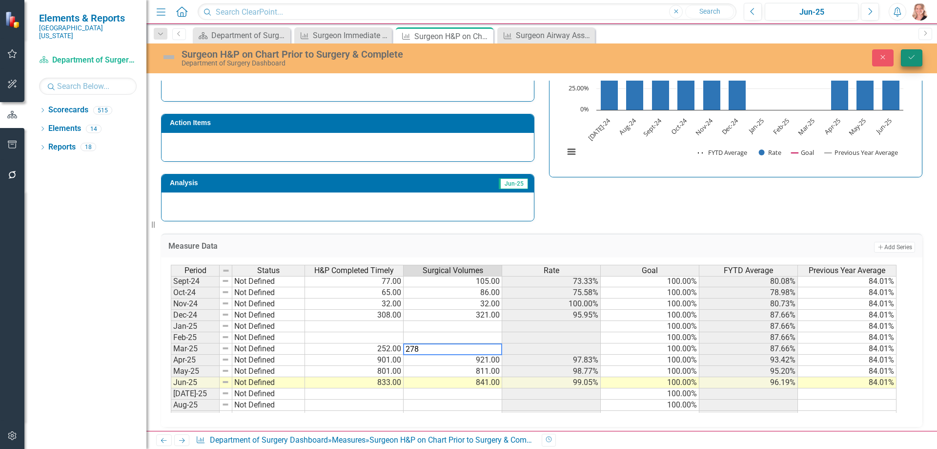
type textarea "278"
click at [915, 59] on icon "Save" at bounding box center [912, 57] width 9 height 7
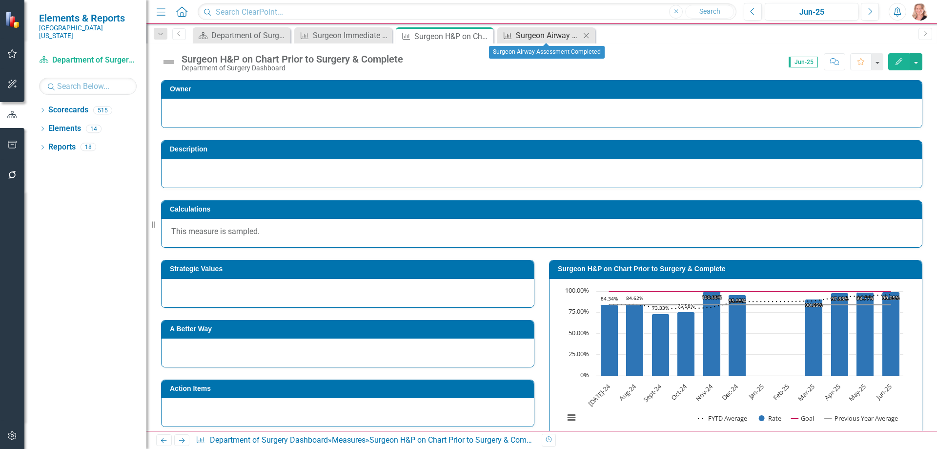
click at [538, 37] on div "Surgeon Airway Assessment Completed" at bounding box center [548, 35] width 64 height 12
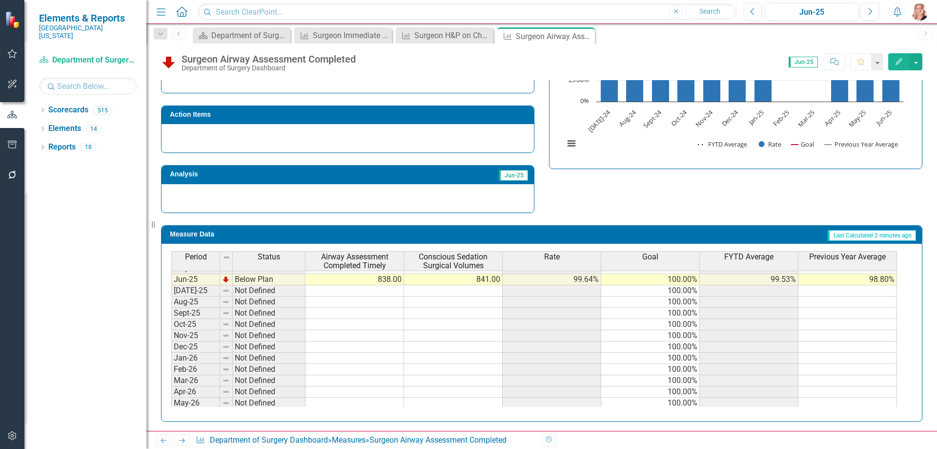
scroll to position [342, 0]
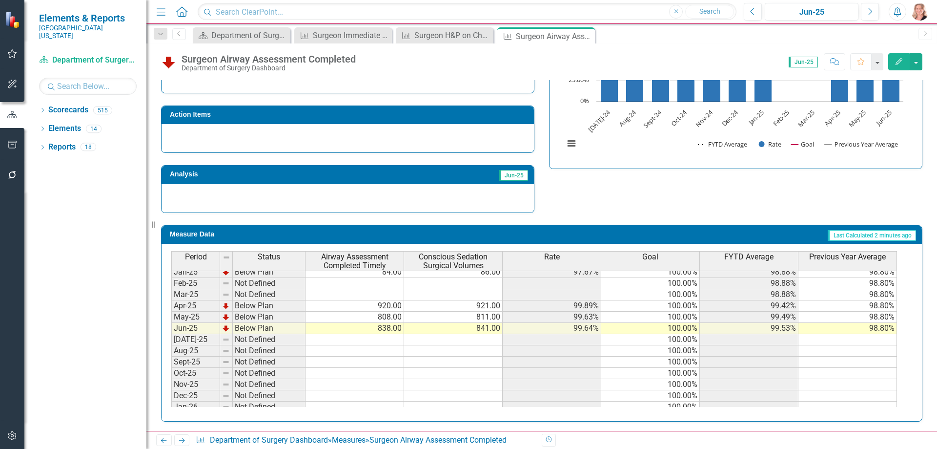
click at [369, 292] on tbody "May-24 Below Plan 93.00 96.00 96.88% 100.00% 98.35% 98.00% Jun-24 Below Plan 83…" at bounding box center [534, 322] width 726 height 292
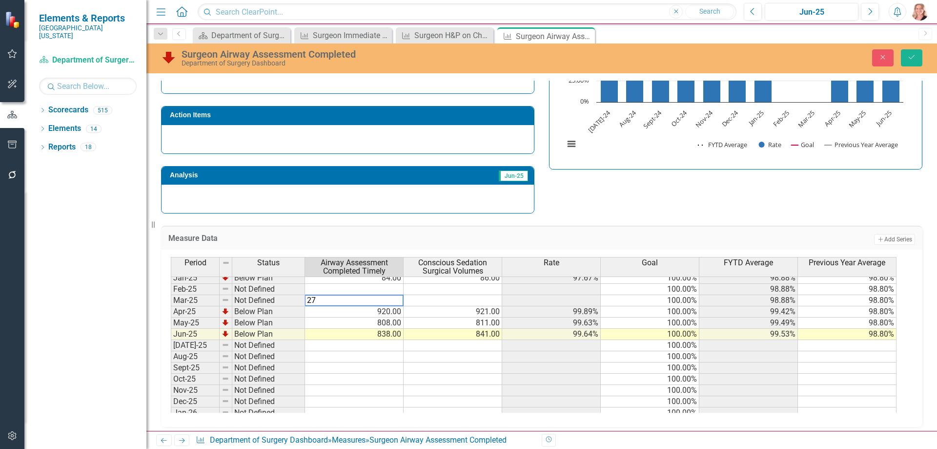
type textarea "278"
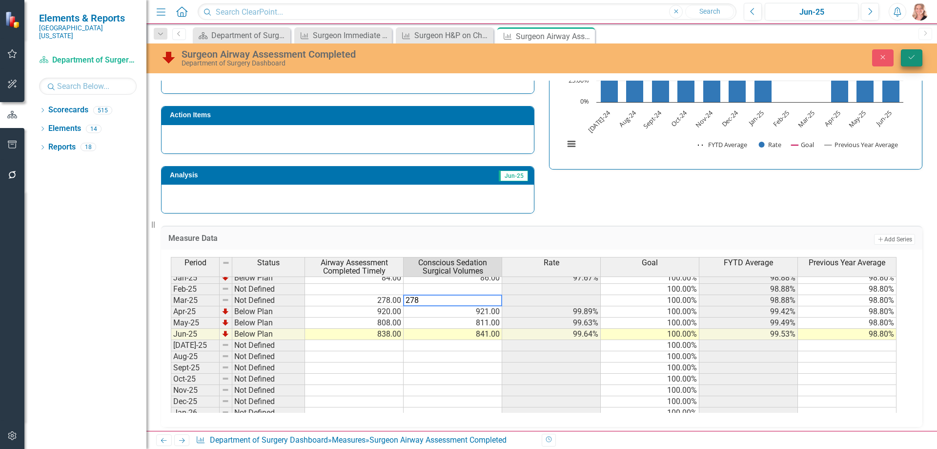
type textarea "278"
click at [911, 54] on icon "Save" at bounding box center [912, 57] width 9 height 7
